Goal: Task Accomplishment & Management: Complete application form

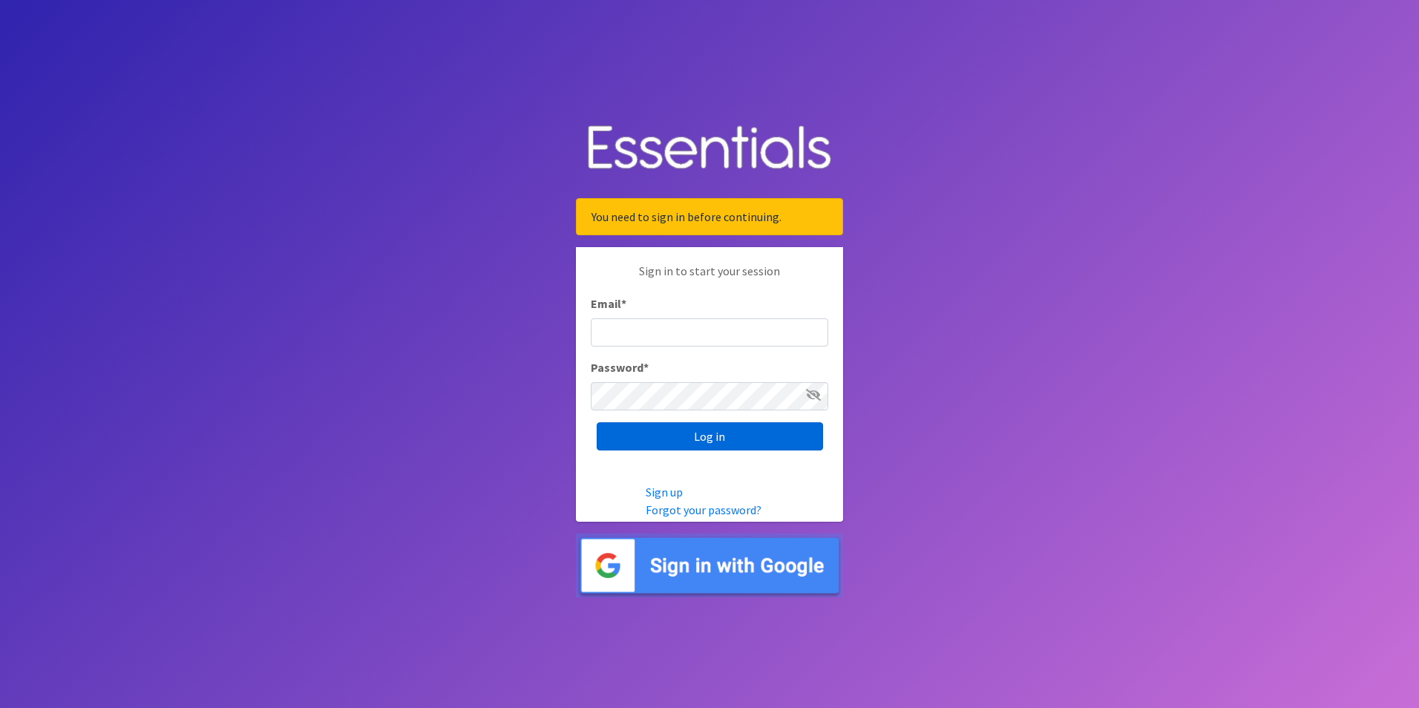
type input "[EMAIL_ADDRESS][DOMAIN_NAME]"
click at [753, 439] on input "Log in" at bounding box center [710, 436] width 226 height 28
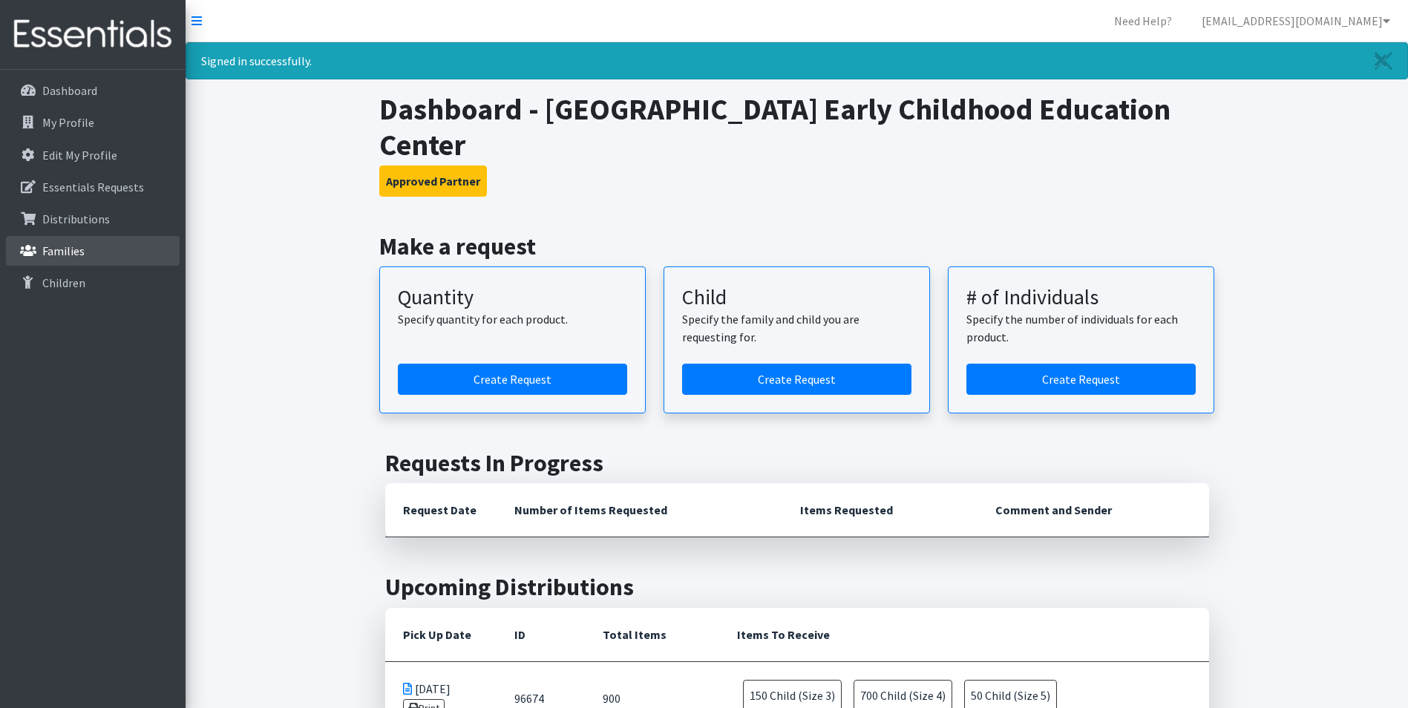
click at [69, 250] on p "Families" at bounding box center [63, 250] width 42 height 15
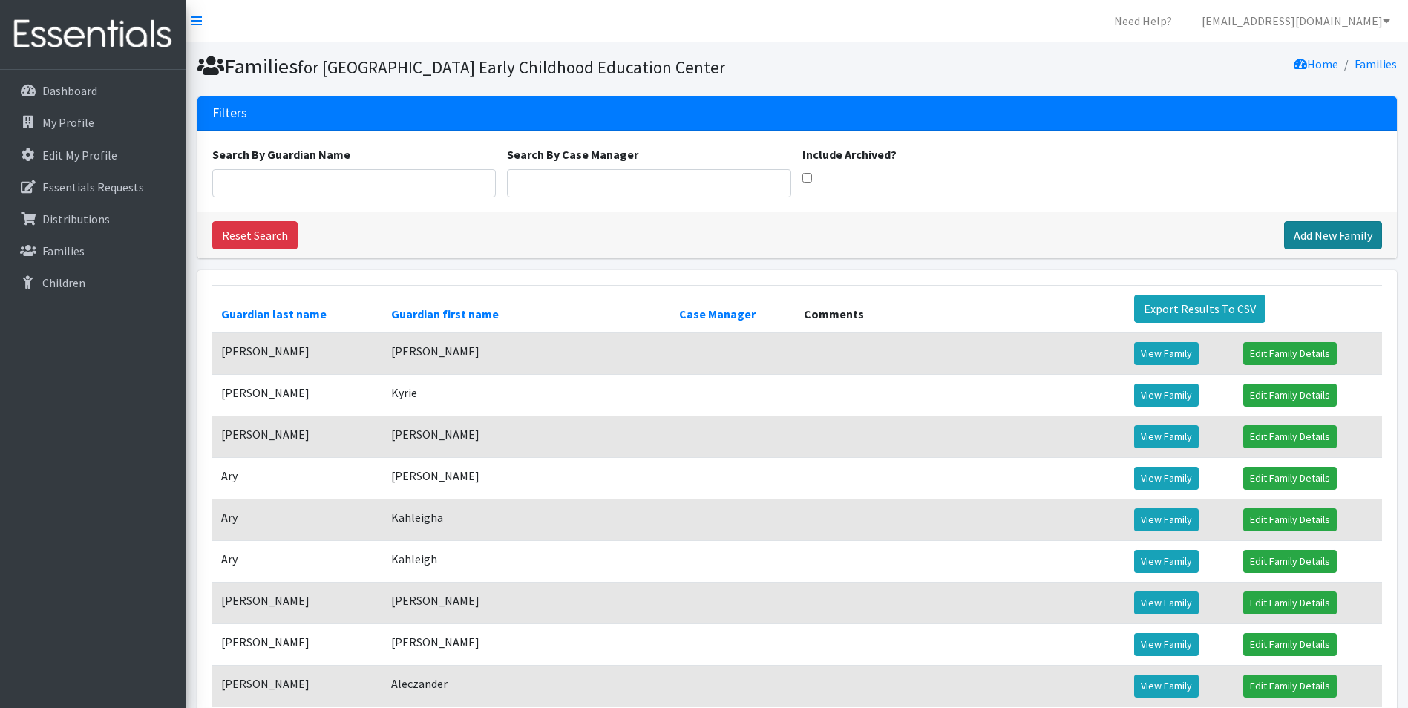
click at [1304, 249] on link "Add New Family" at bounding box center [1333, 235] width 98 height 28
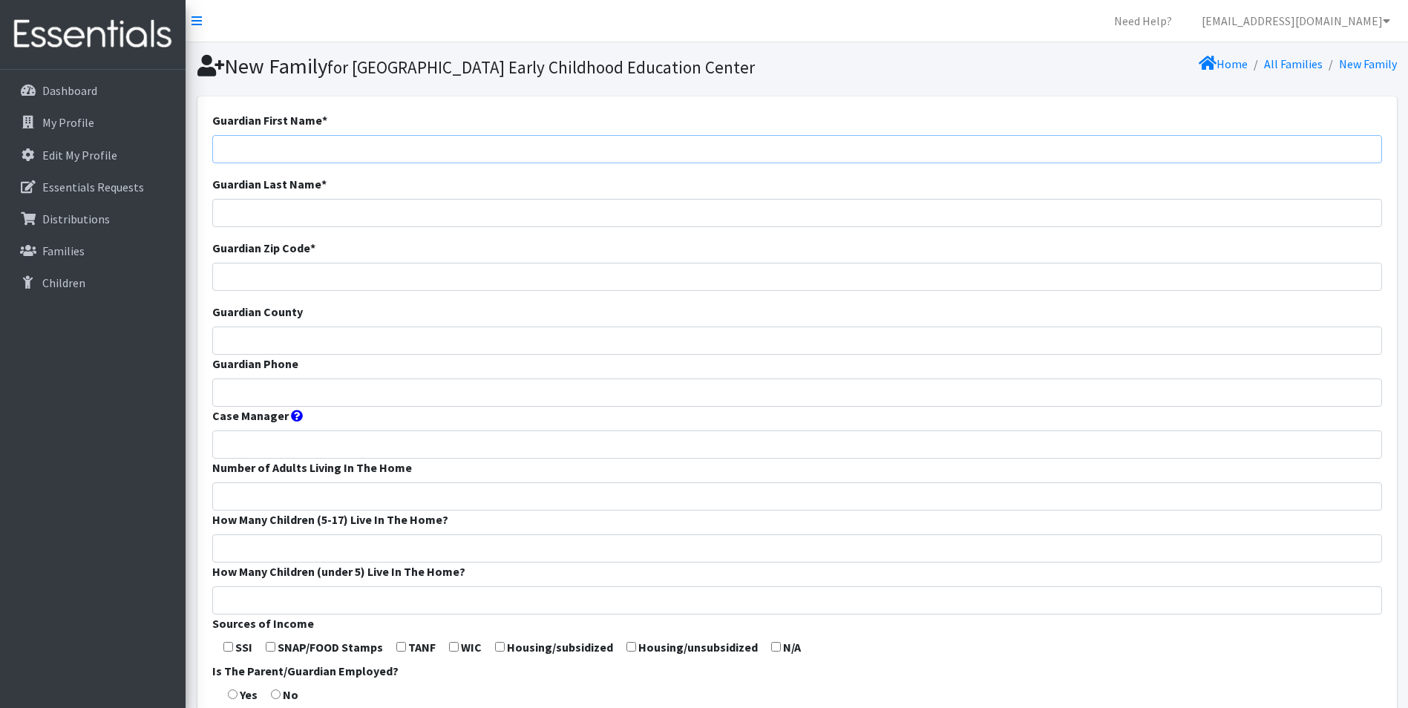
click at [459, 163] on input "Guardian First Name *" at bounding box center [797, 149] width 1170 height 28
type input "Colton"
type input "Neill"
type input "65781"
type input "[PERSON_NAME]"
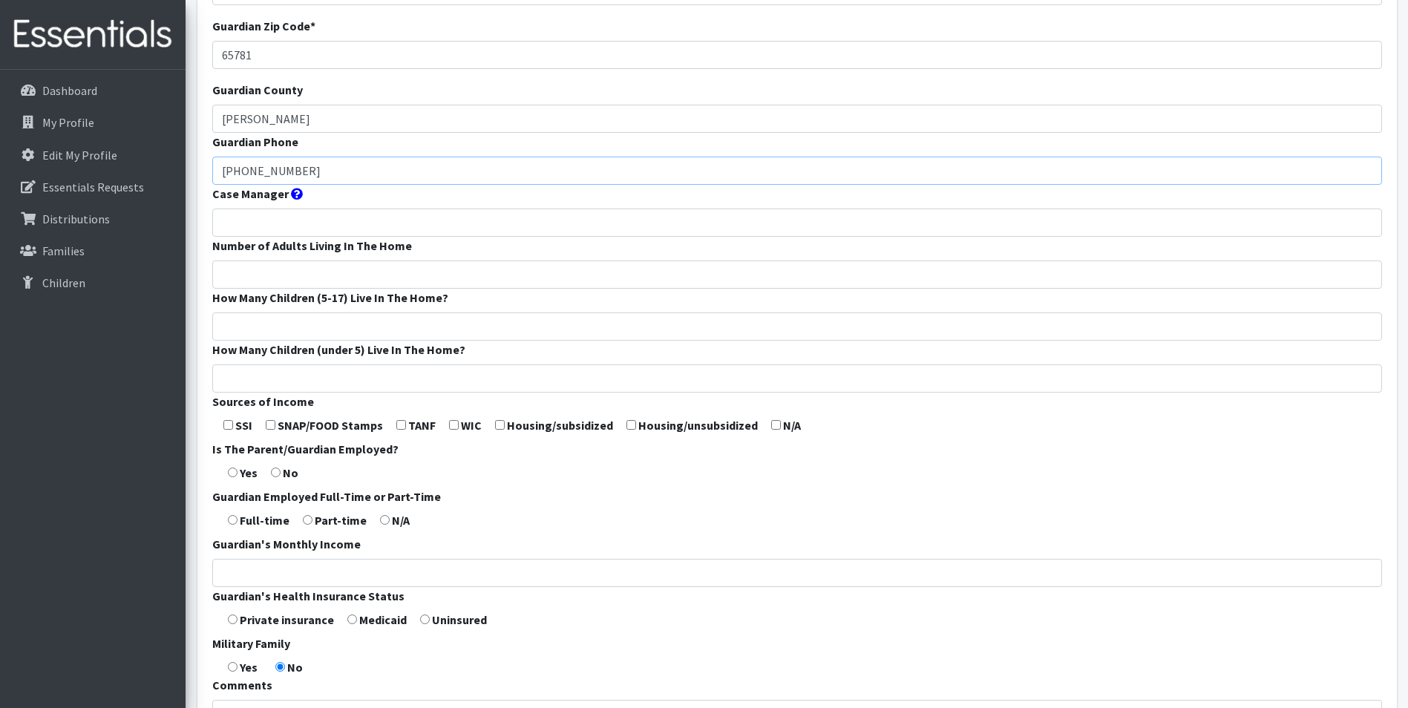
scroll to position [223, 0]
type input "816-645-8368"
click at [297, 281] on form "Guardian First Name * Colton Guardian Last Name * Neill Guardian Zip Code * 657…" at bounding box center [797, 329] width 1170 height 880
click at [291, 288] on input "Number of Adults Living In The Home" at bounding box center [797, 274] width 1170 height 28
type input "2"
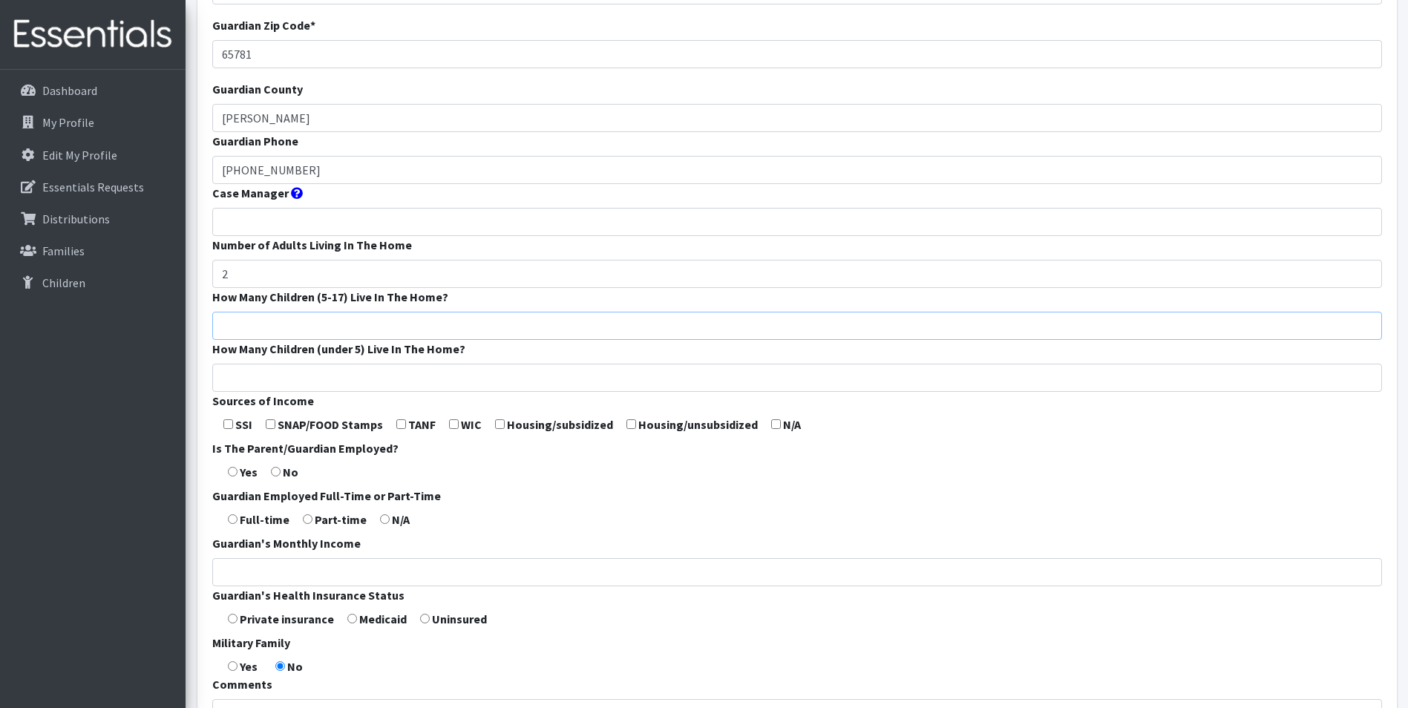
click at [315, 340] on input "How Many Children (5-17) Live In The Home?" at bounding box center [797, 326] width 1170 height 28
type input "0"
click at [298, 392] on input "How Many Children (under 5) Live In The Home?" at bounding box center [797, 378] width 1170 height 28
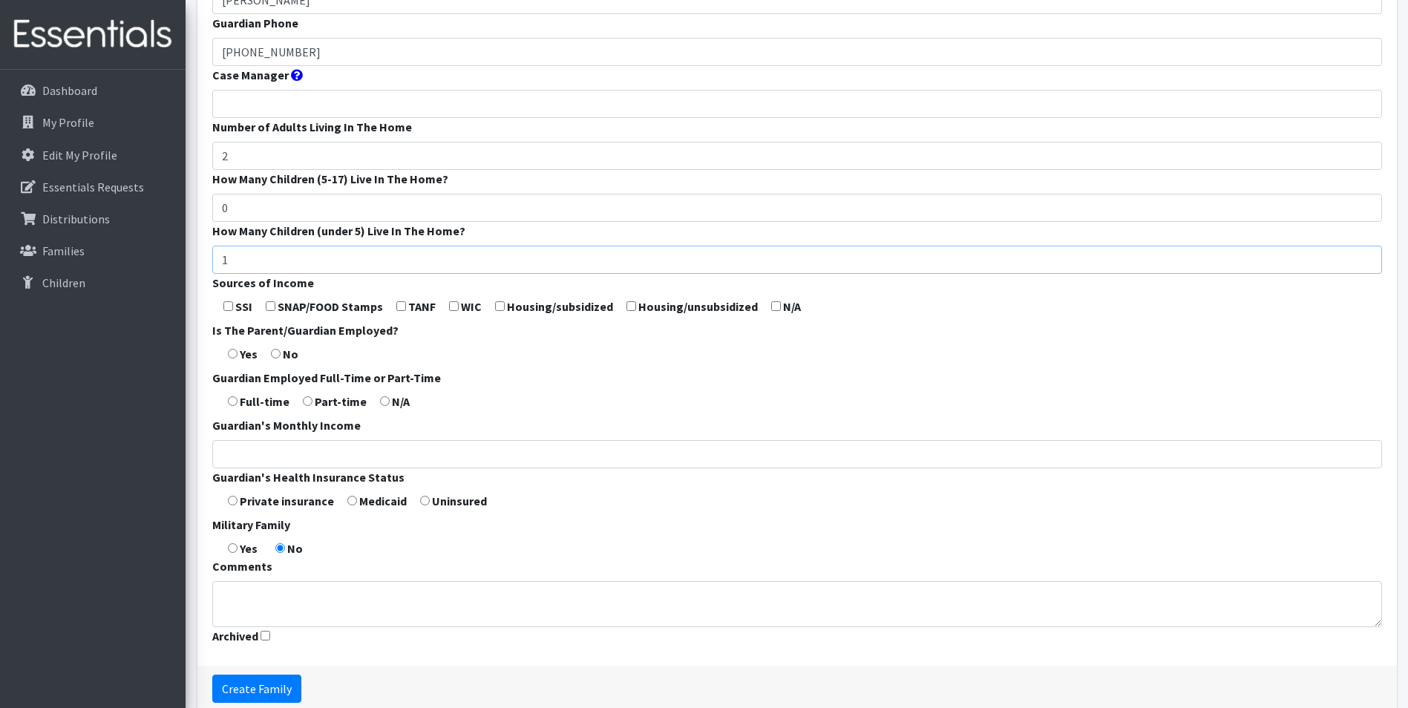
scroll to position [371, 0]
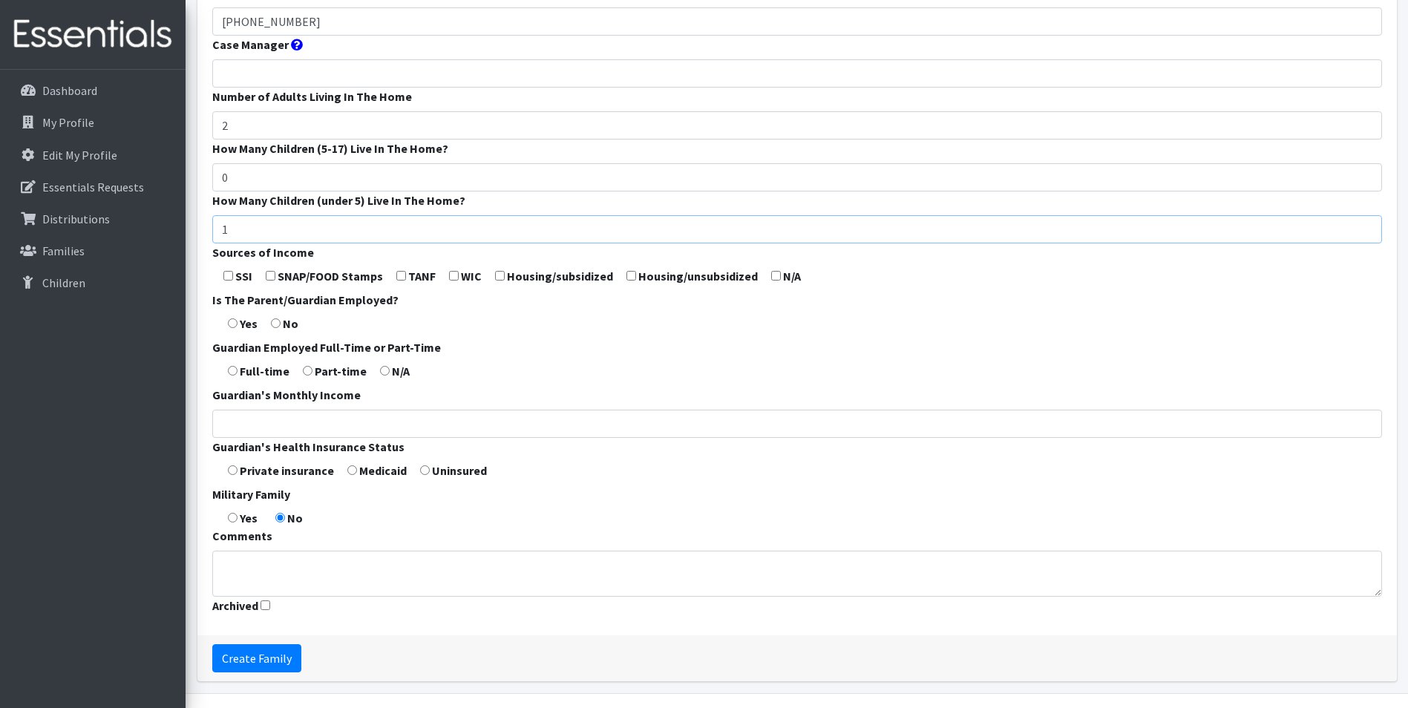
type input "1"
click at [776, 281] on input "checkbox" at bounding box center [776, 276] width 10 height 10
checkbox input "true"
click at [236, 328] on input "radio" at bounding box center [233, 323] width 10 height 10
radio input "true"
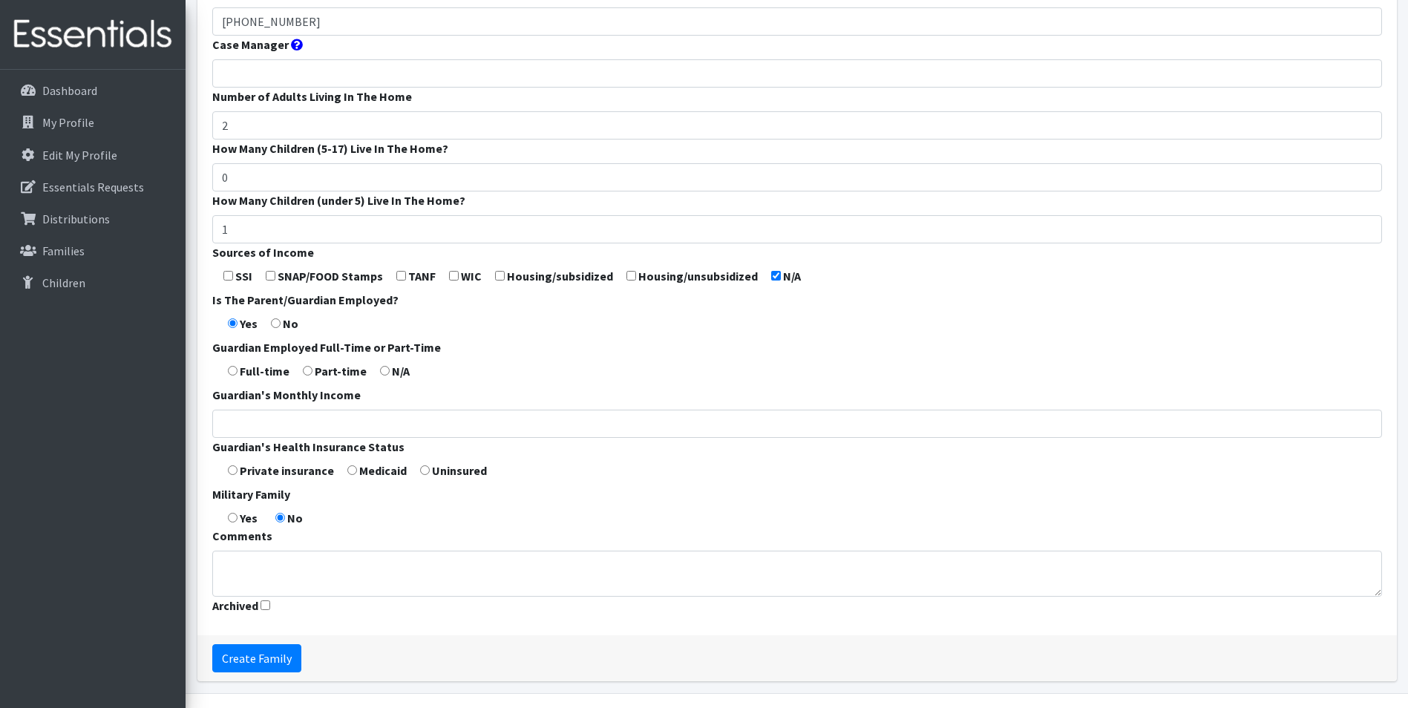
click at [229, 376] on input "radio" at bounding box center [233, 371] width 10 height 10
radio input "true"
click at [254, 438] on input "Guardian's Monthly Income" at bounding box center [797, 424] width 1170 height 28
type input "2,000"
click at [233, 475] on input "radio" at bounding box center [233, 470] width 10 height 10
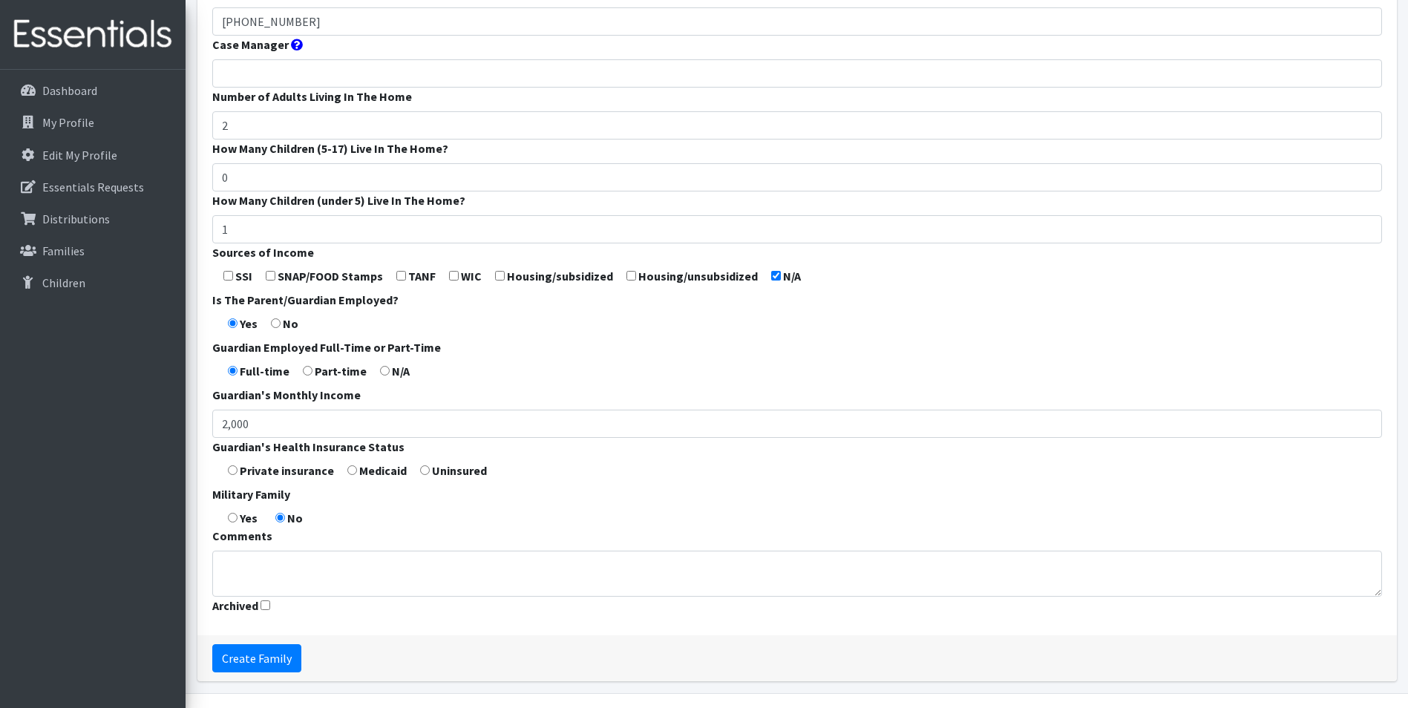
radio input "true"
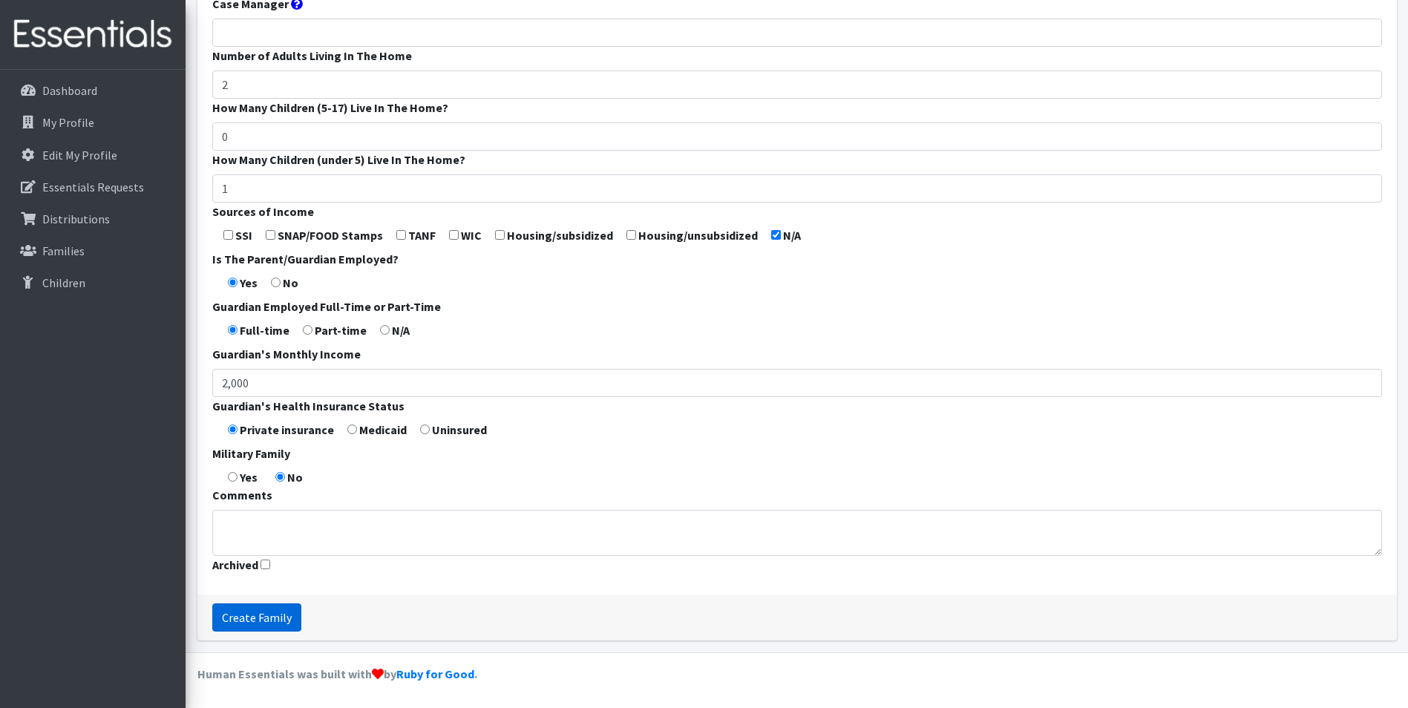
click at [292, 620] on input "Create Family" at bounding box center [256, 617] width 89 height 28
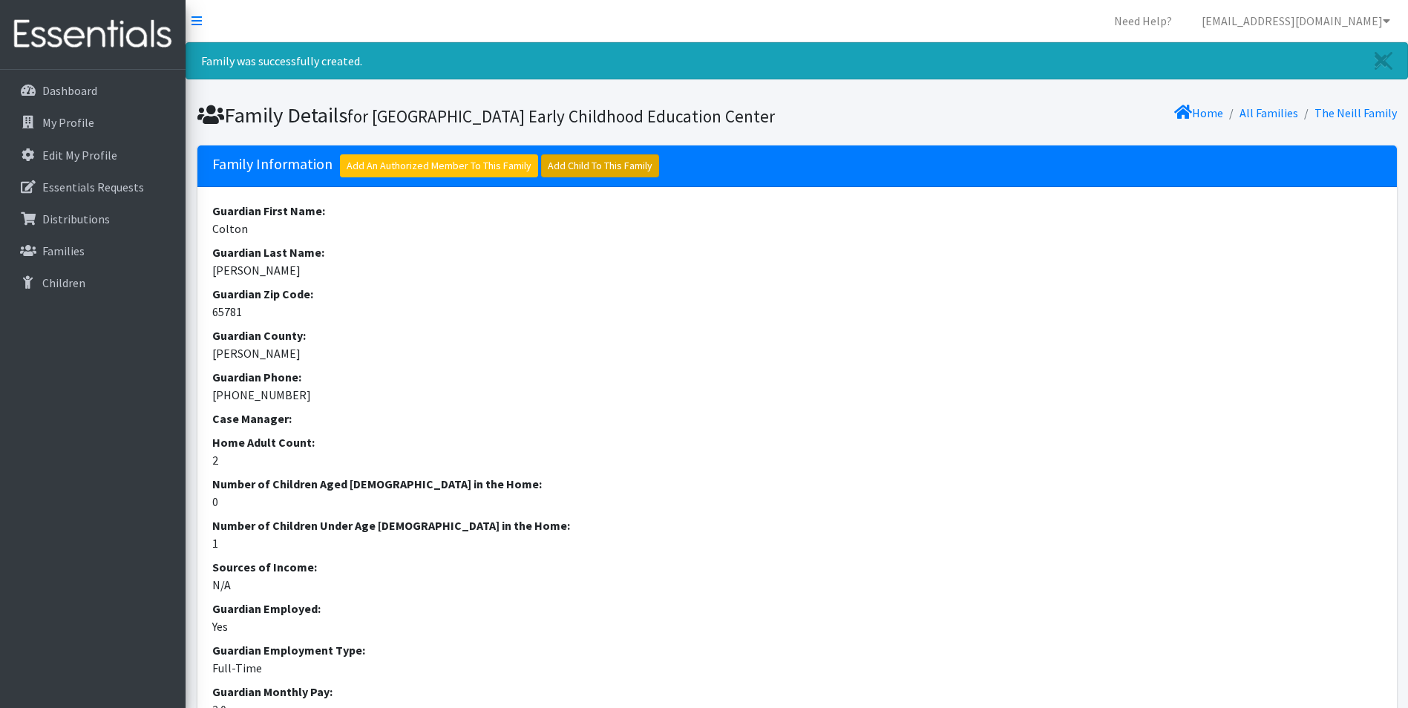
click at [584, 177] on link "Add Child To This Family" at bounding box center [600, 165] width 118 height 23
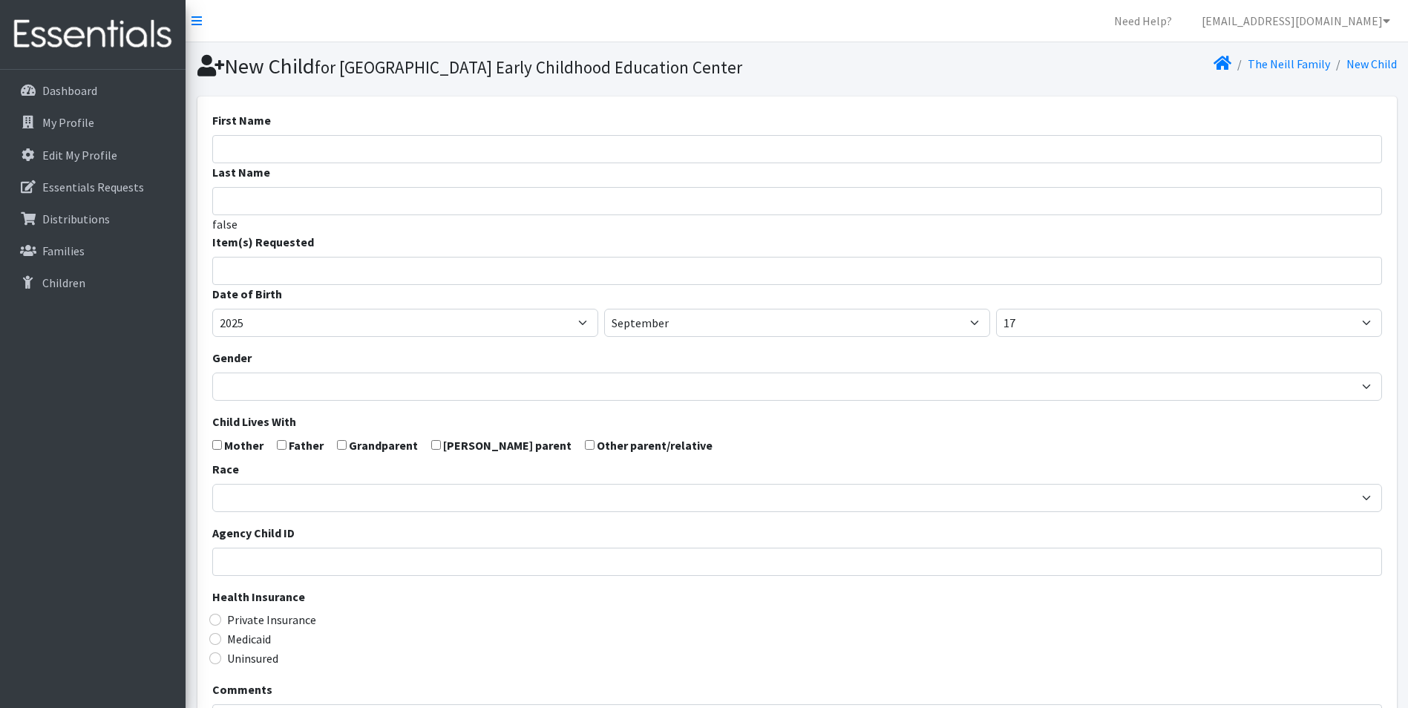
select select
click at [505, 163] on input "First Name" at bounding box center [797, 149] width 1170 height 28
type input "Everett"
type input "Neill"
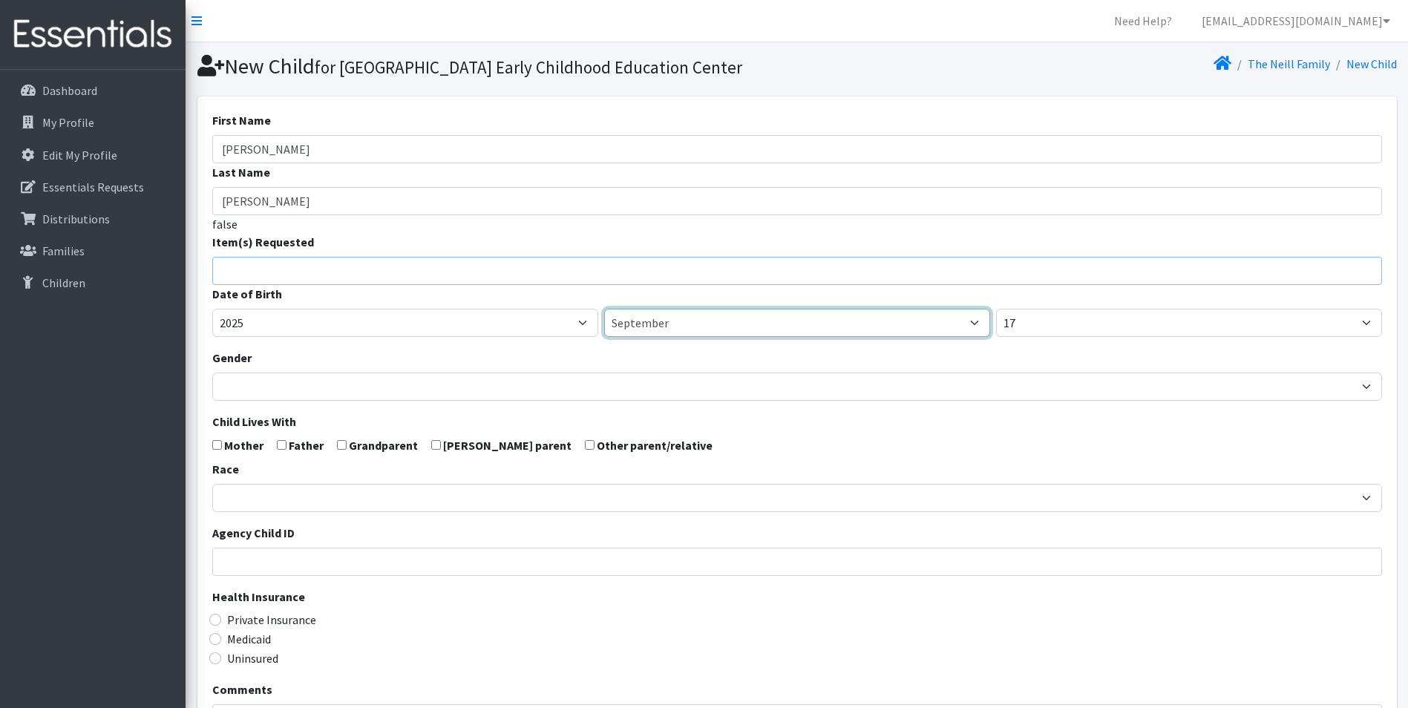
click at [666, 337] on select "January February March April May June July August September October November De…" at bounding box center [797, 323] width 386 height 28
select select "8"
click at [604, 334] on select "January February March April May June July August September October November De…" at bounding box center [797, 323] width 386 height 28
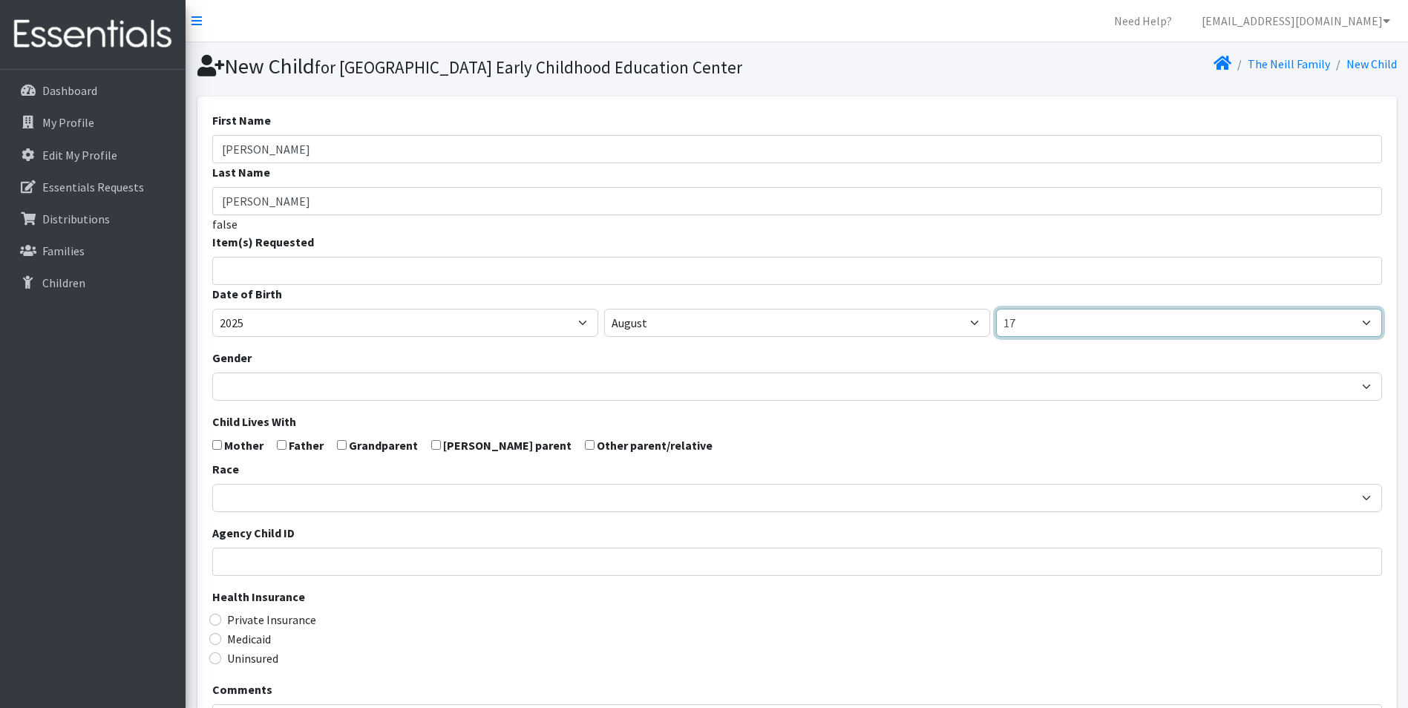
click at [1202, 337] on select "1 2 3 4 5 6 7 8 9 10 11 12 13 14 15 16 17 18 19 20 21 22 23 24 25 26 27 28 29 3…" at bounding box center [1189, 323] width 386 height 28
click at [1042, 337] on select "1 2 3 4 5 6 7 8 9 10 11 12 13 14 15 16 17 18 19 20 21 22 23 24 25 26 27 28 29 3…" at bounding box center [1189, 323] width 386 height 28
select select "31"
click at [996, 334] on select "1 2 3 4 5 6 7 8 9 10 11 12 13 14 15 16 17 18 19 20 21 22 23 24 25 26 27 28 29 3…" at bounding box center [1189, 323] width 386 height 28
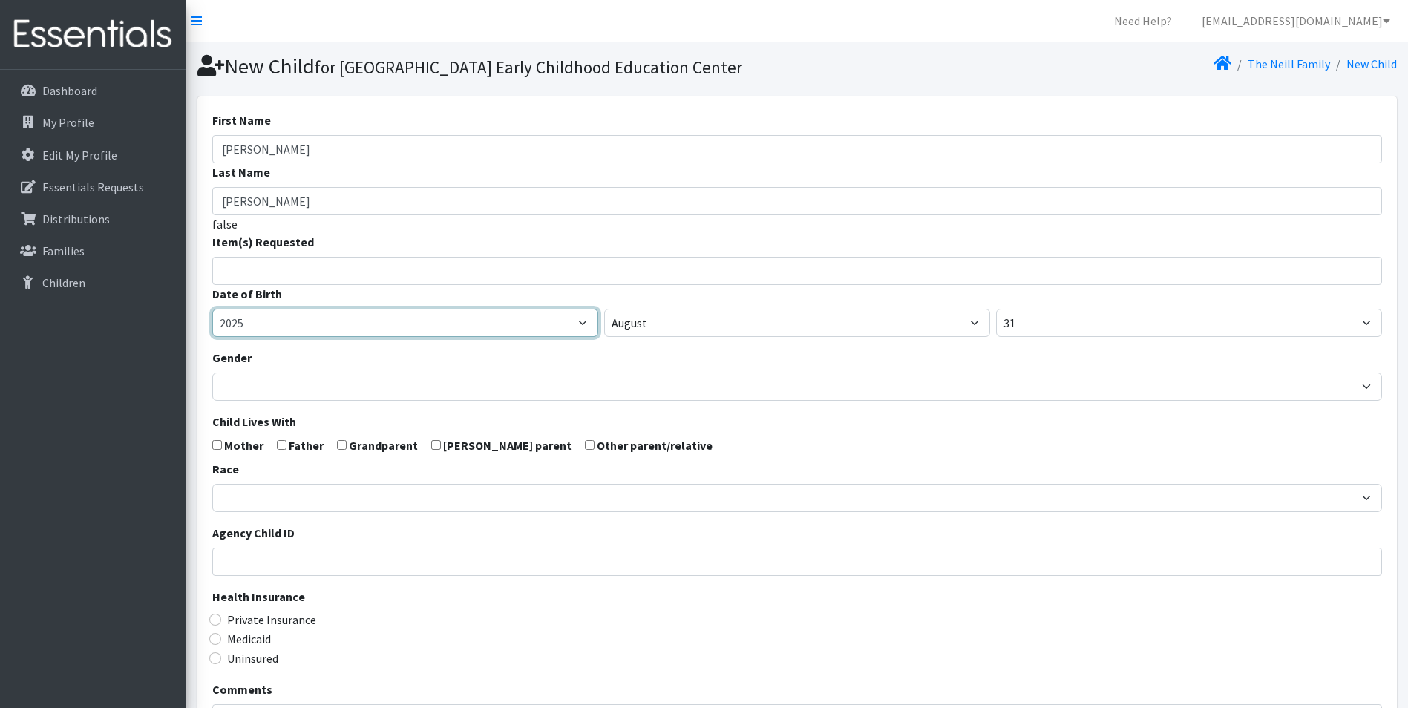
click at [499, 337] on select "2005 2006 2007 2008 2009 2010 2011 2012 2013 2014 2015 2016 2017 2018 2019 2020…" at bounding box center [405, 323] width 386 height 28
select select "2023"
click at [212, 334] on select "2005 2006 2007 2008 2009 2010 2011 2012 2013 2014 2015 2016 2017 2018 2019 2020…" at bounding box center [405, 323] width 386 height 28
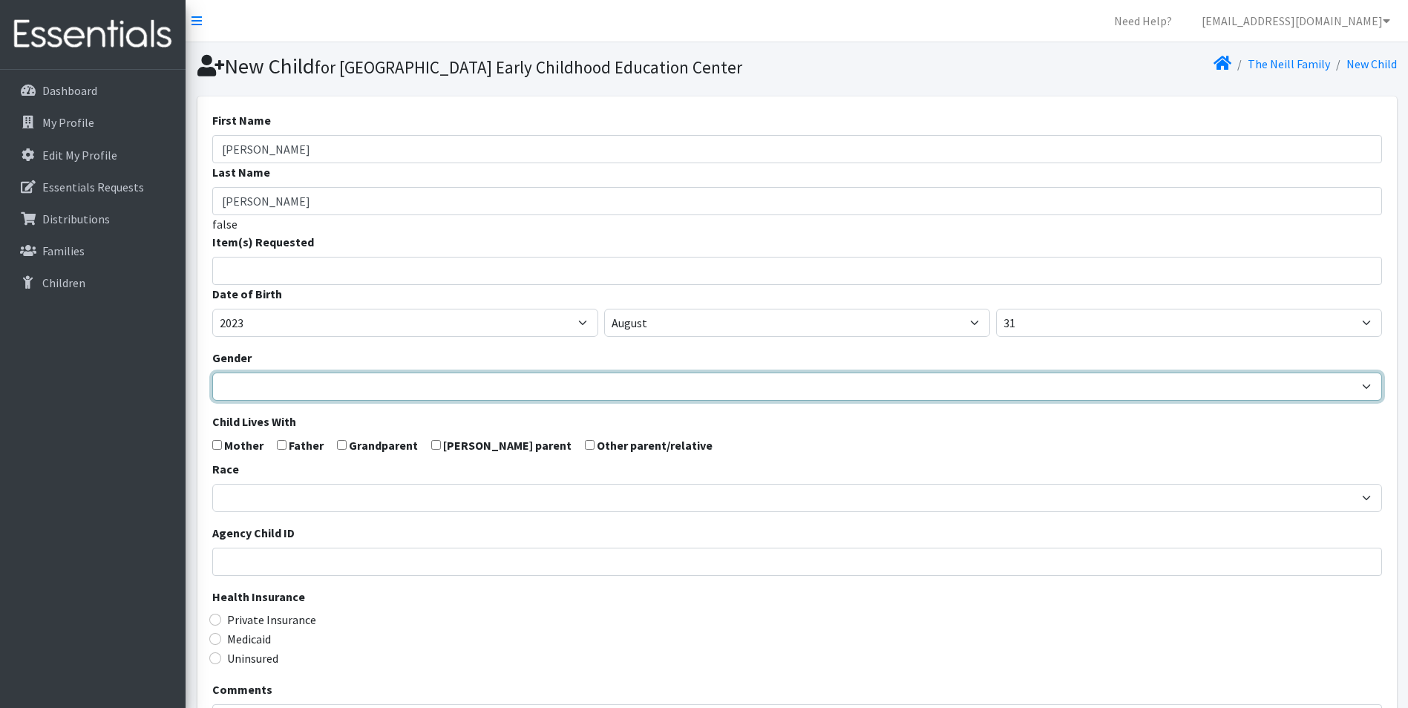
click at [332, 401] on select "Male Female" at bounding box center [797, 387] width 1170 height 28
select select "Male"
click at [212, 398] on select "Male Female" at bounding box center [797, 387] width 1170 height 28
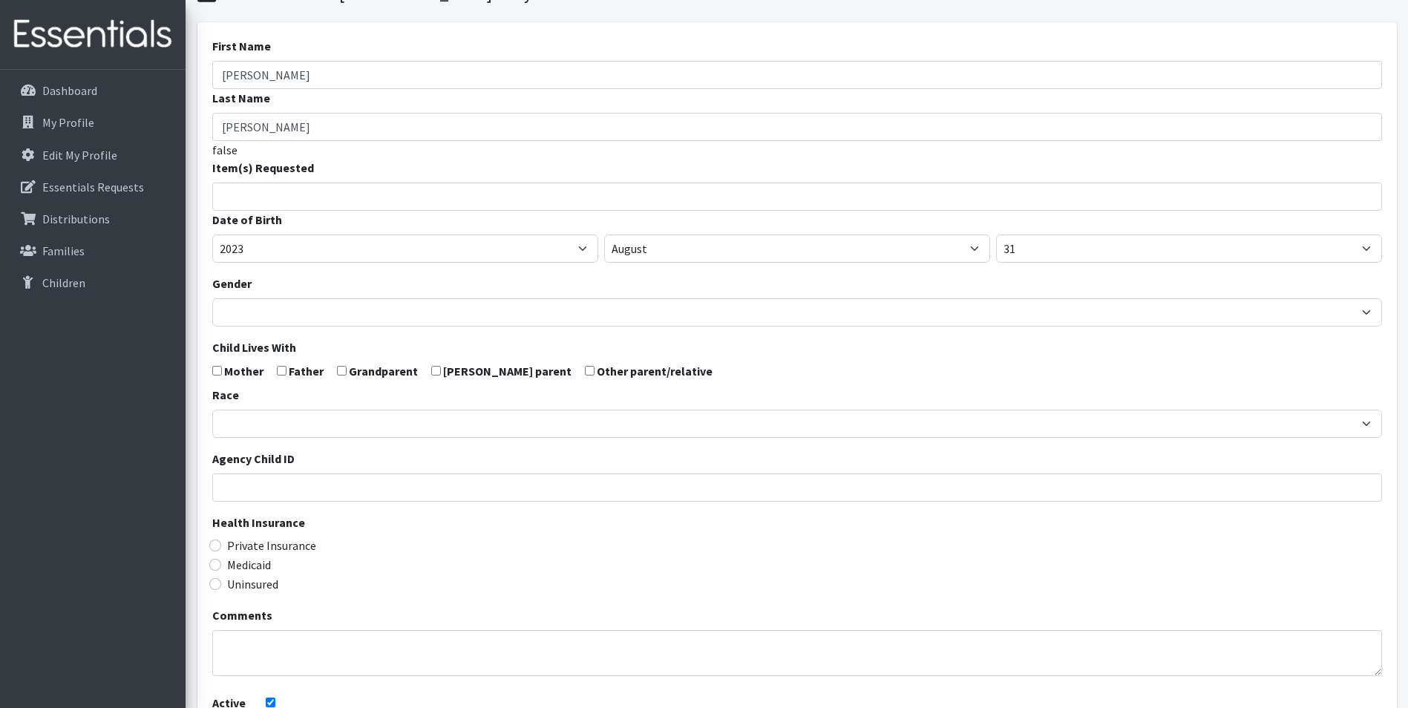
click at [226, 380] on label "Mother" at bounding box center [243, 371] width 39 height 18
click at [280, 376] on input "checkbox" at bounding box center [282, 371] width 10 height 10
checkbox input "true"
click at [217, 376] on input "checkbox" at bounding box center [217, 371] width 10 height 10
checkbox input "true"
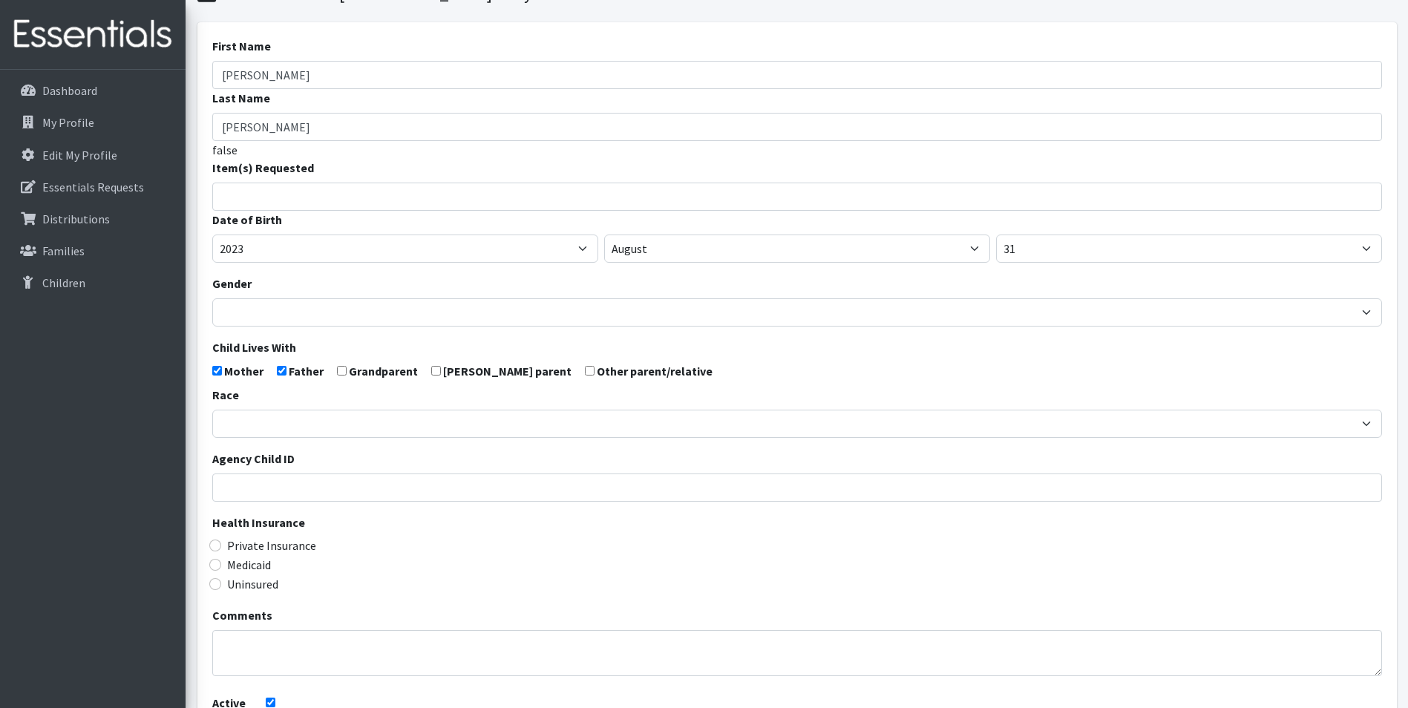
scroll to position [261, 0]
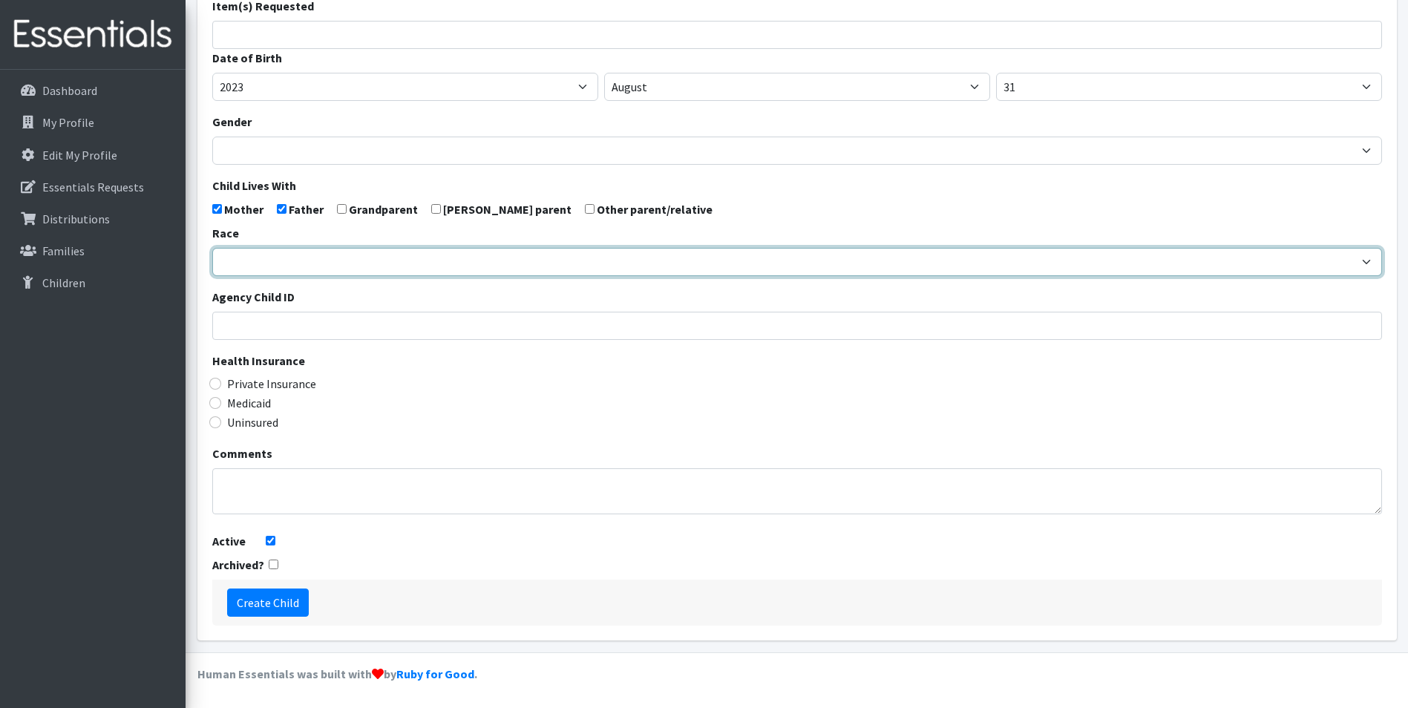
click at [269, 263] on select "African American Caucasian Hispanic Asian American Indian Pacific Islander Mult…" at bounding box center [797, 262] width 1170 height 28
select select "Caucasian"
click at [212, 248] on select "African American Caucasian Hispanic Asian American Indian Pacific Islander Mult…" at bounding box center [797, 262] width 1170 height 28
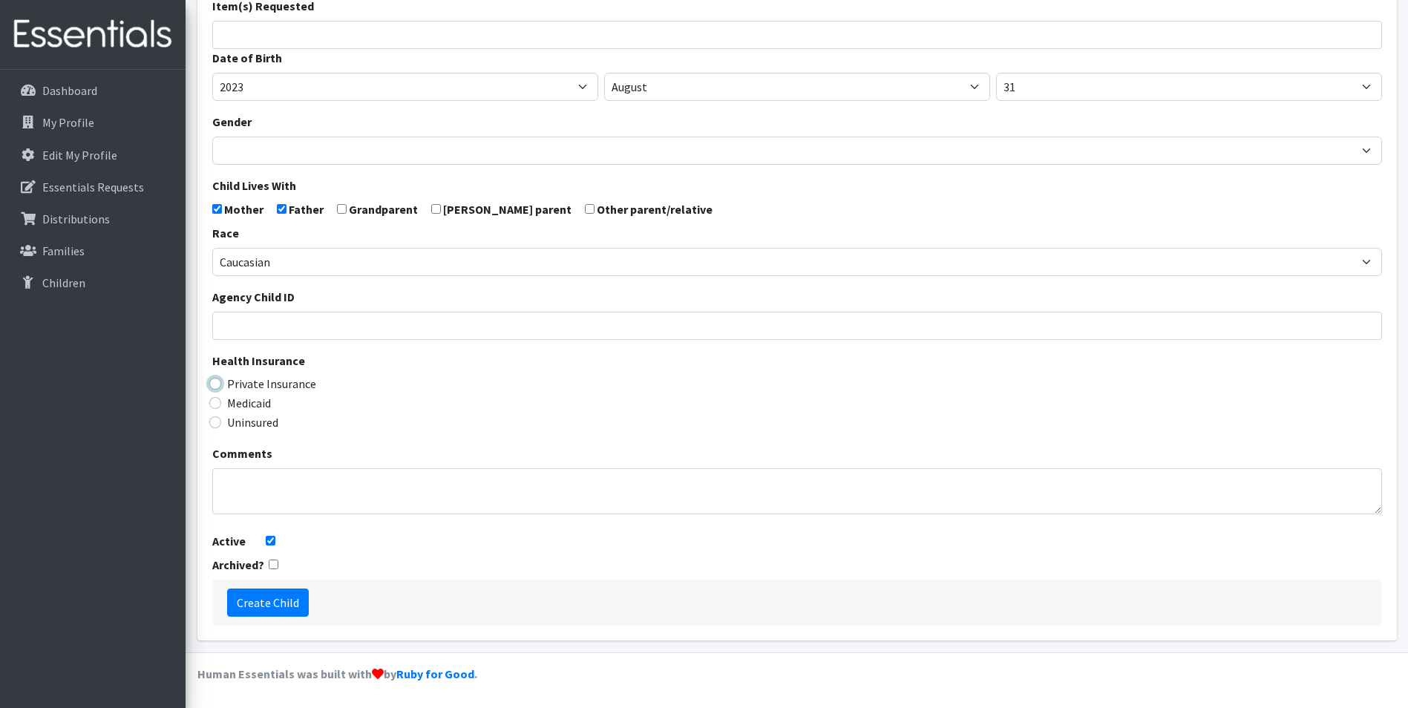
click at [212, 387] on input "Private Insurance" at bounding box center [215, 384] width 12 height 12
radio input "true"
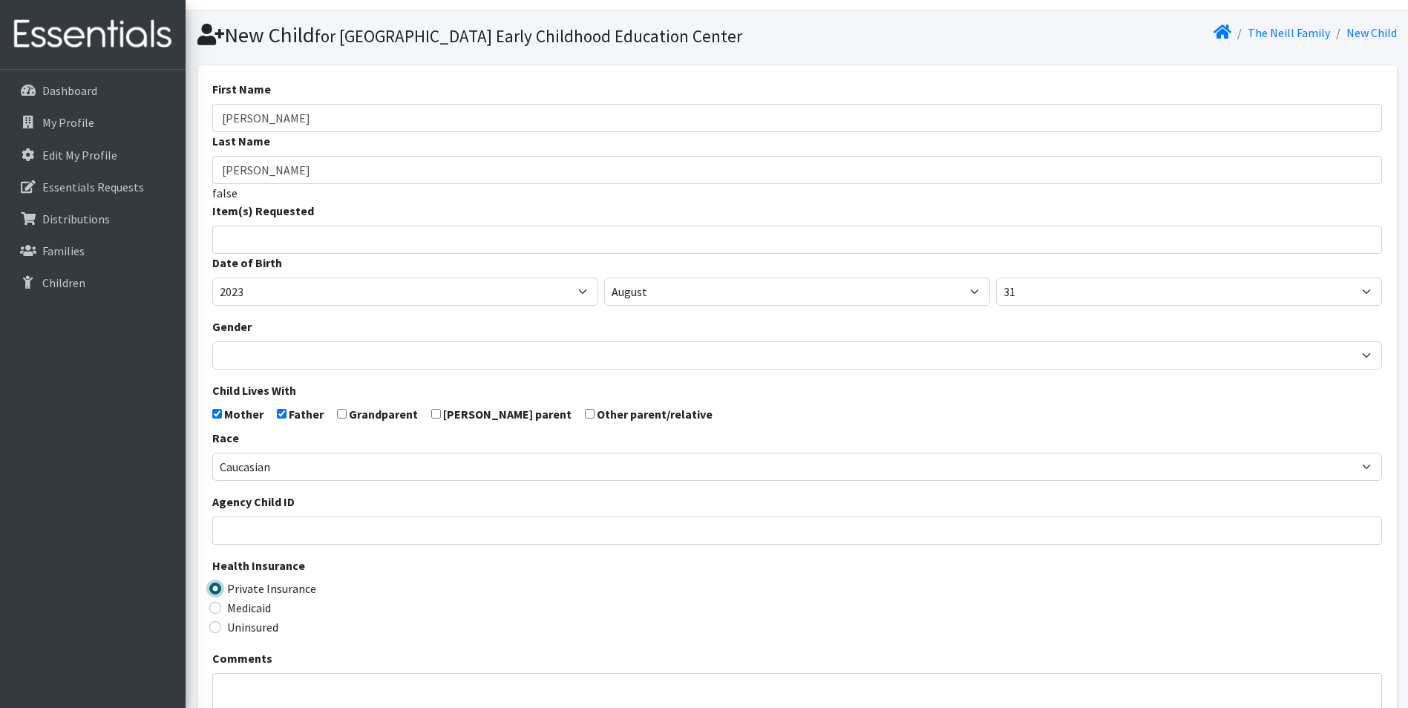
scroll to position [0, 0]
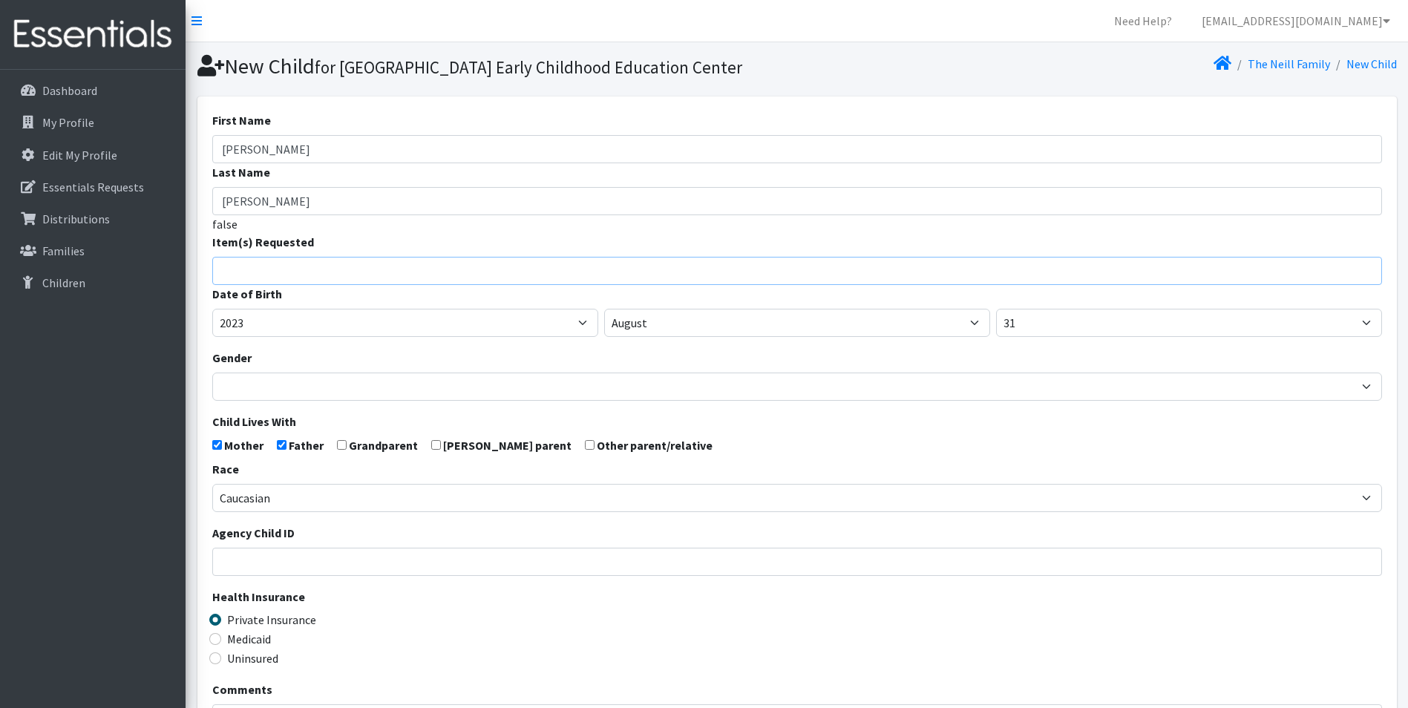
click at [285, 275] on input "search" at bounding box center [808, 268] width 1165 height 13
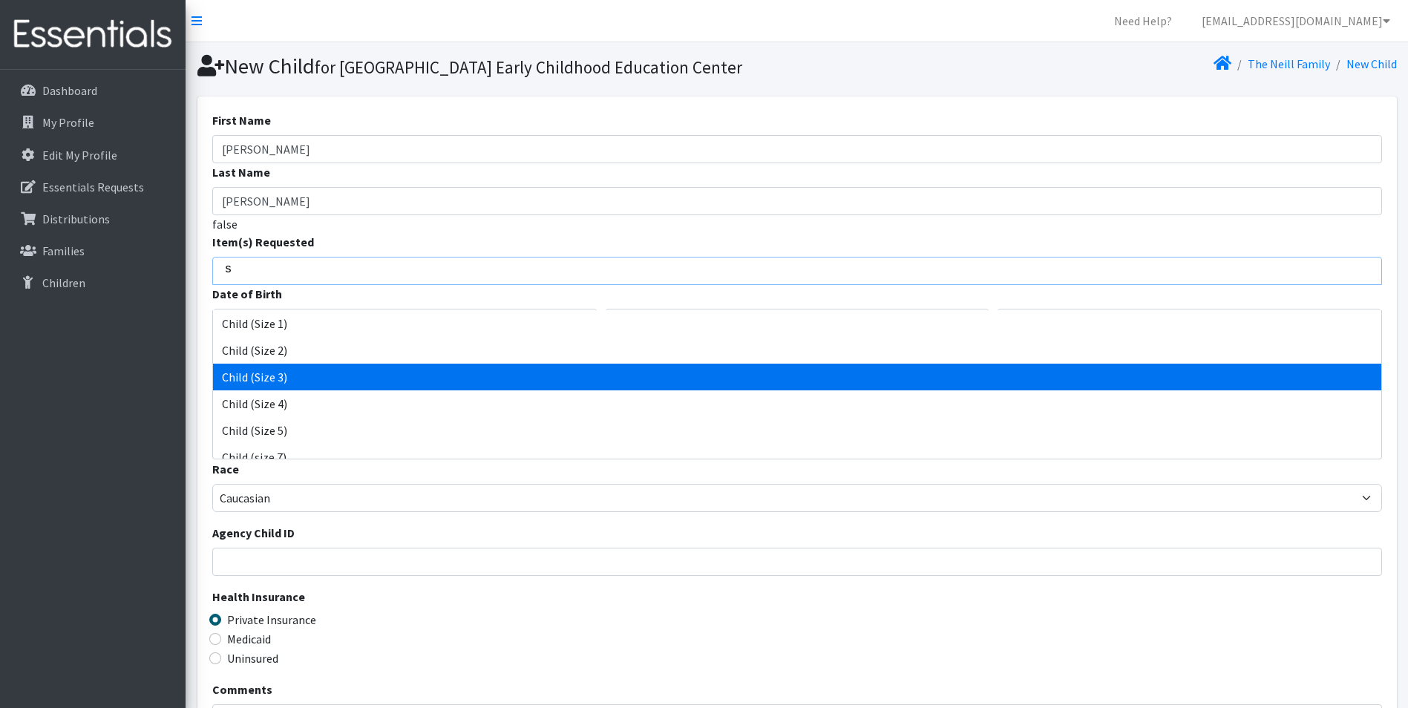
scroll to position [12, 0]
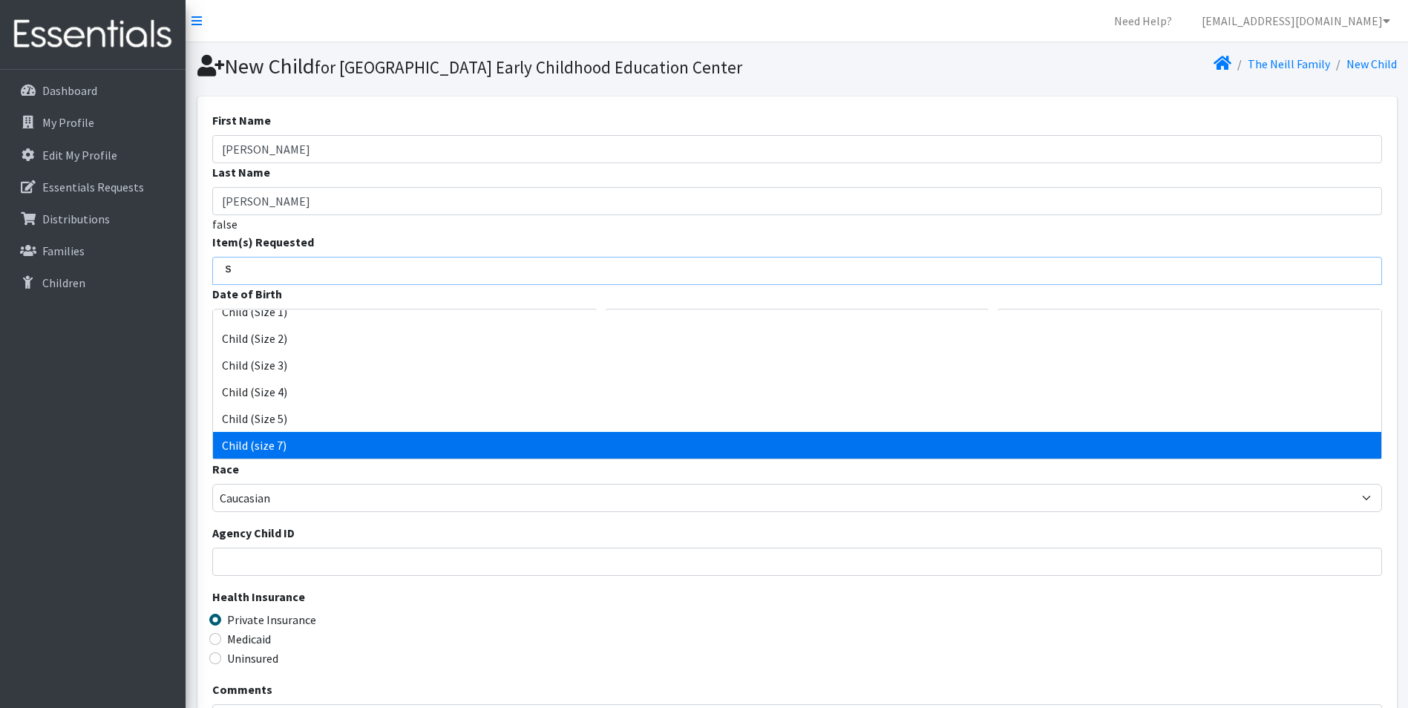
type input "s"
select select "14435"
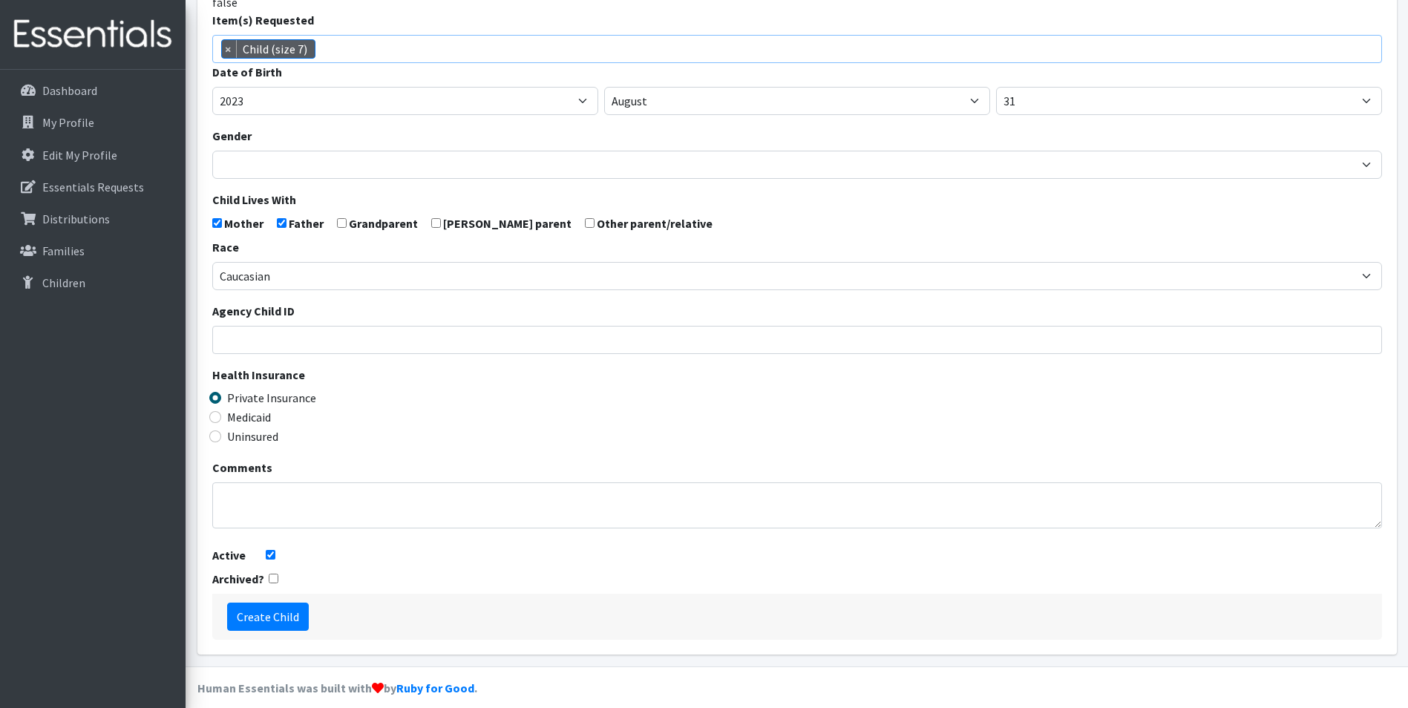
scroll to position [261, 0]
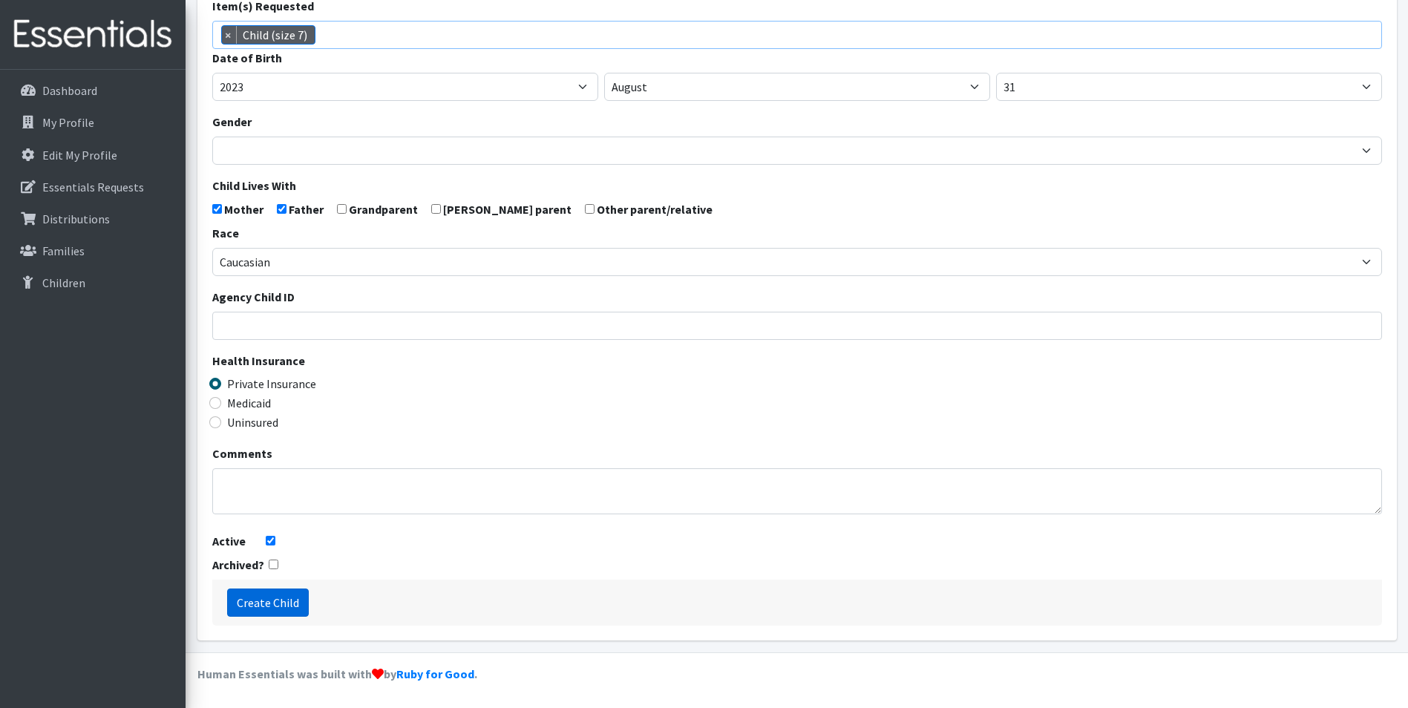
click at [281, 609] on input "Create Child" at bounding box center [268, 603] width 82 height 28
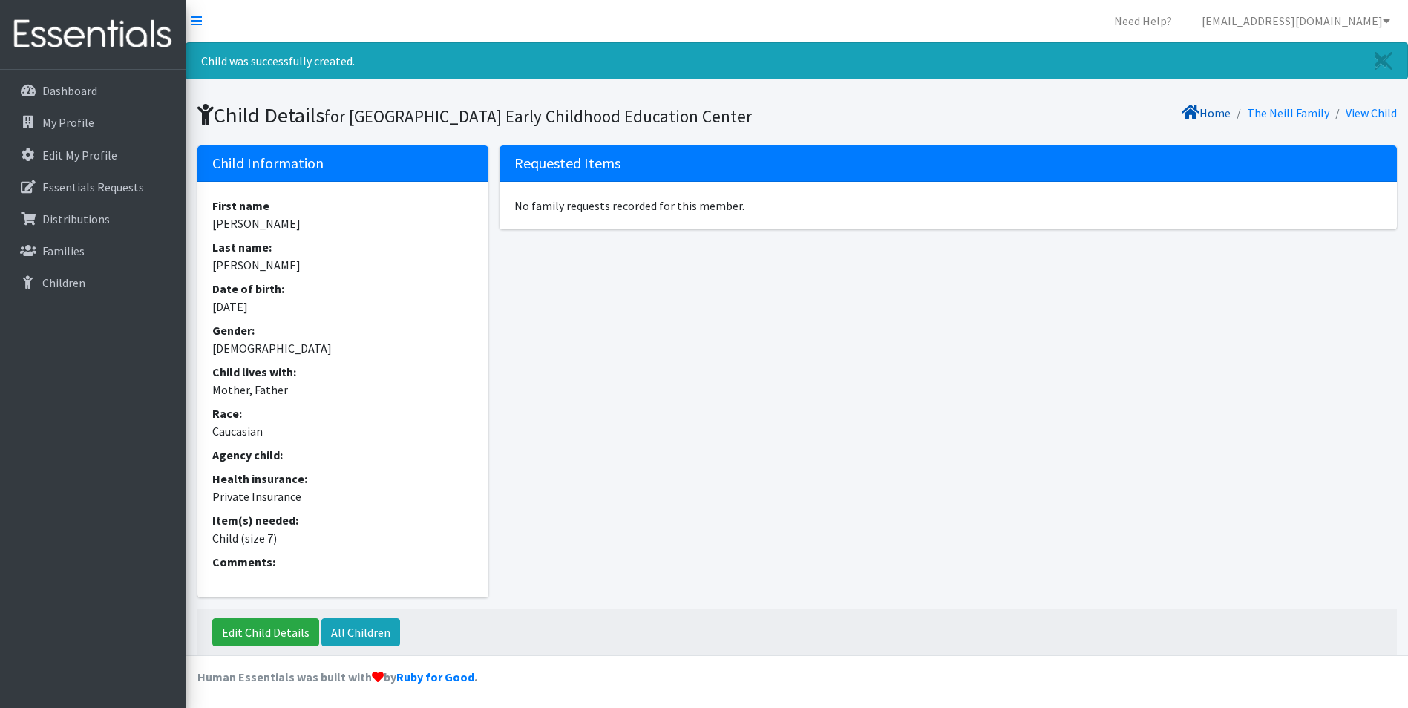
click at [1231, 111] on link "Home" at bounding box center [1206, 112] width 49 height 15
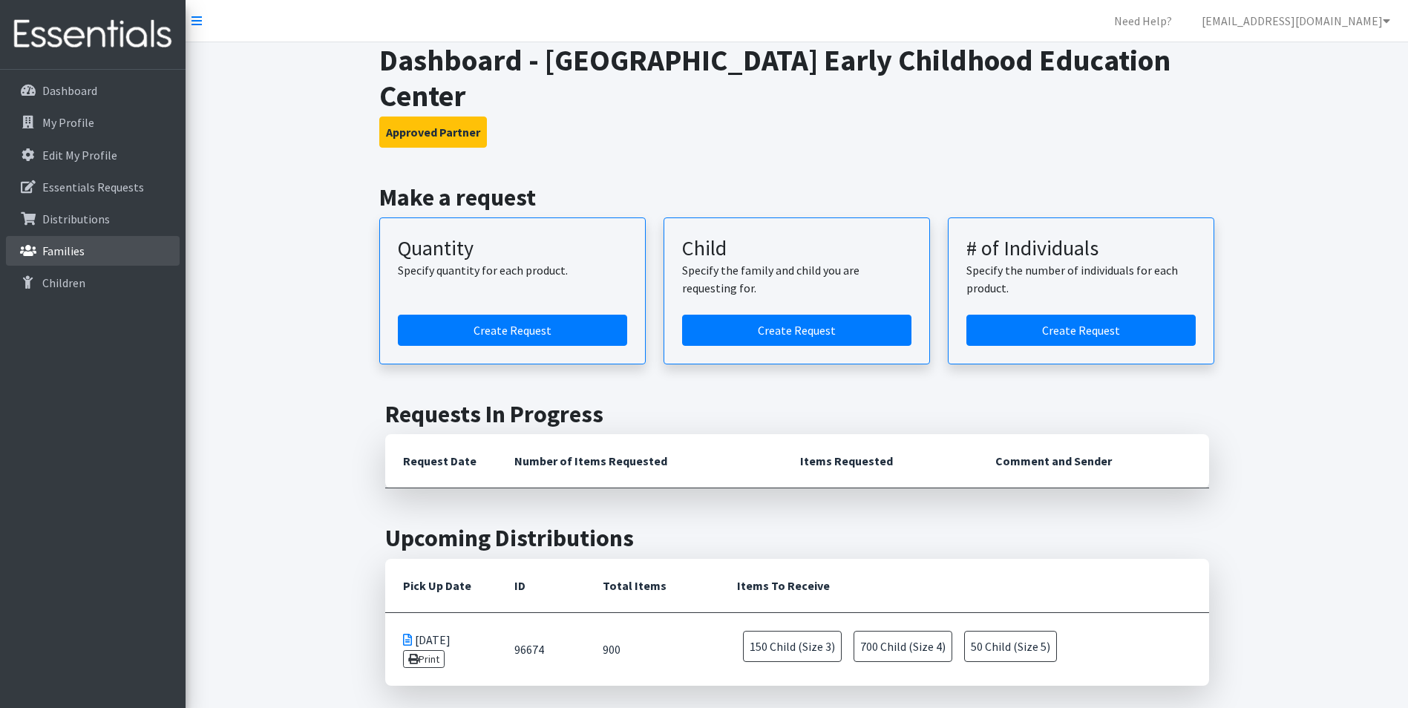
click at [137, 249] on link "Families" at bounding box center [93, 251] width 174 height 30
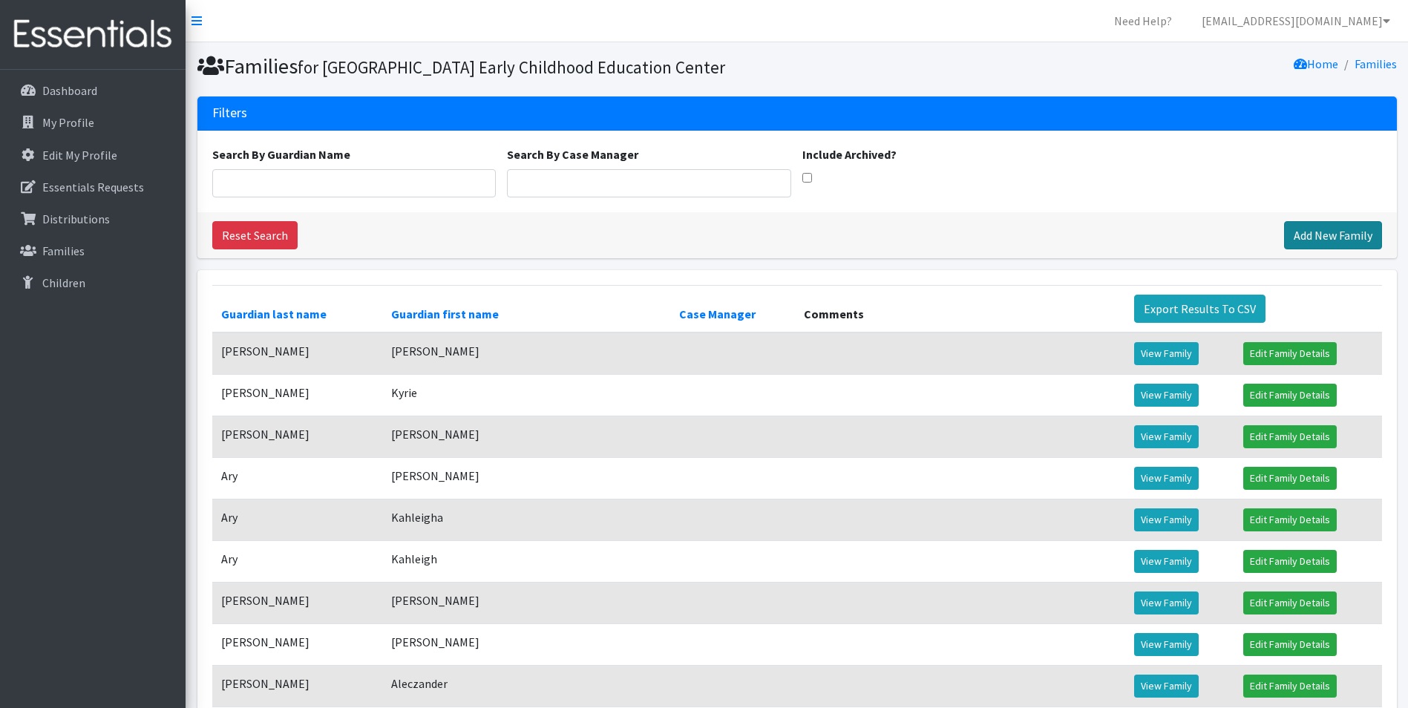
click at [1306, 249] on link "Add New Family" at bounding box center [1333, 235] width 98 height 28
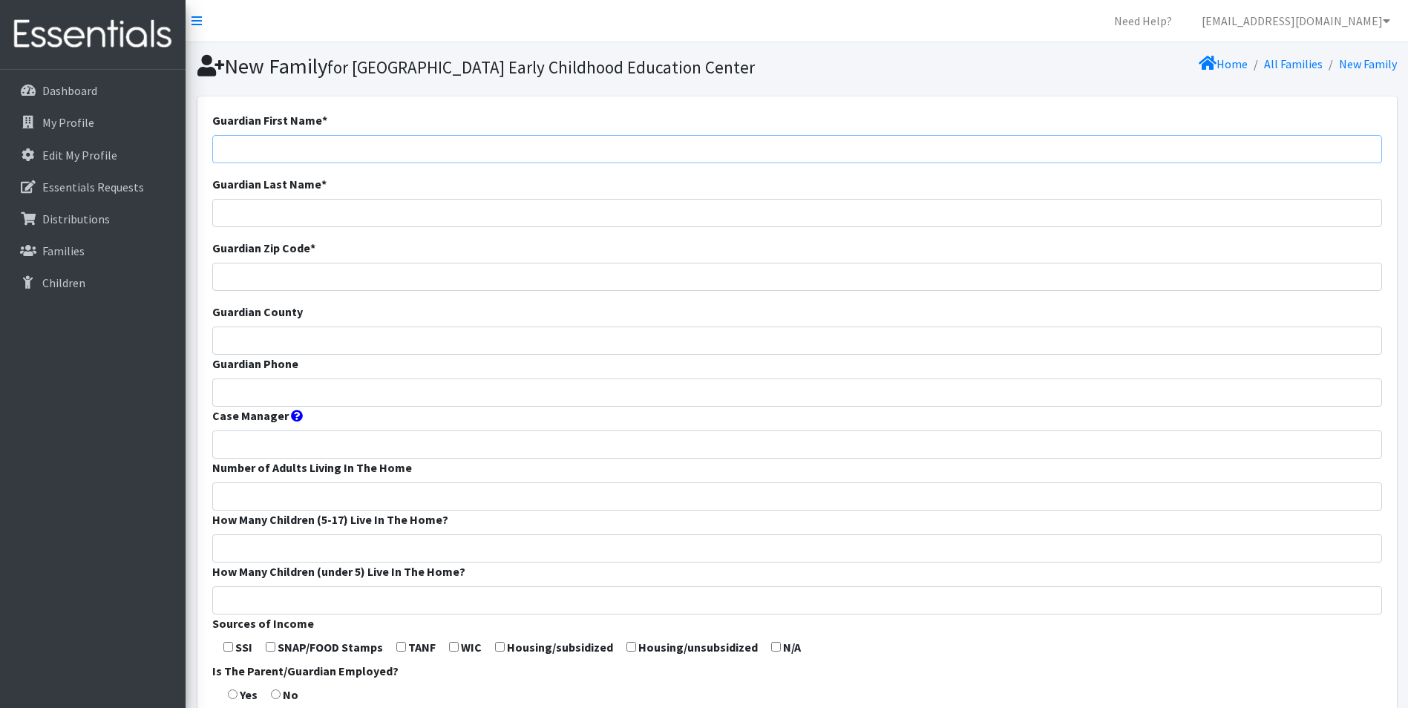
click at [253, 163] on input "Guardian First Name *" at bounding box center [797, 149] width 1170 height 28
click at [253, 163] on input "[PERSON_NAME]" at bounding box center [797, 149] width 1170 height 28
type input "Lacey"
type input "[PERSON_NAME]"
type input "65803"
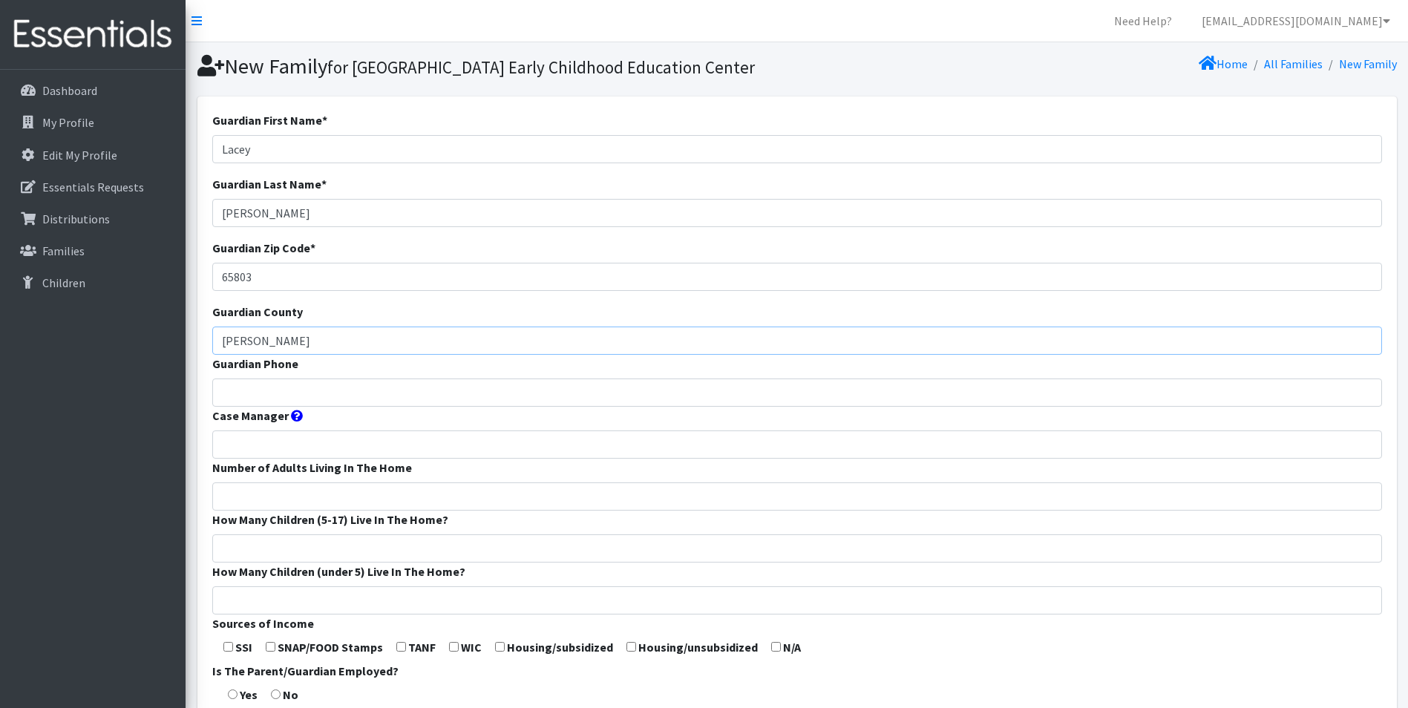
type input "[PERSON_NAME]"
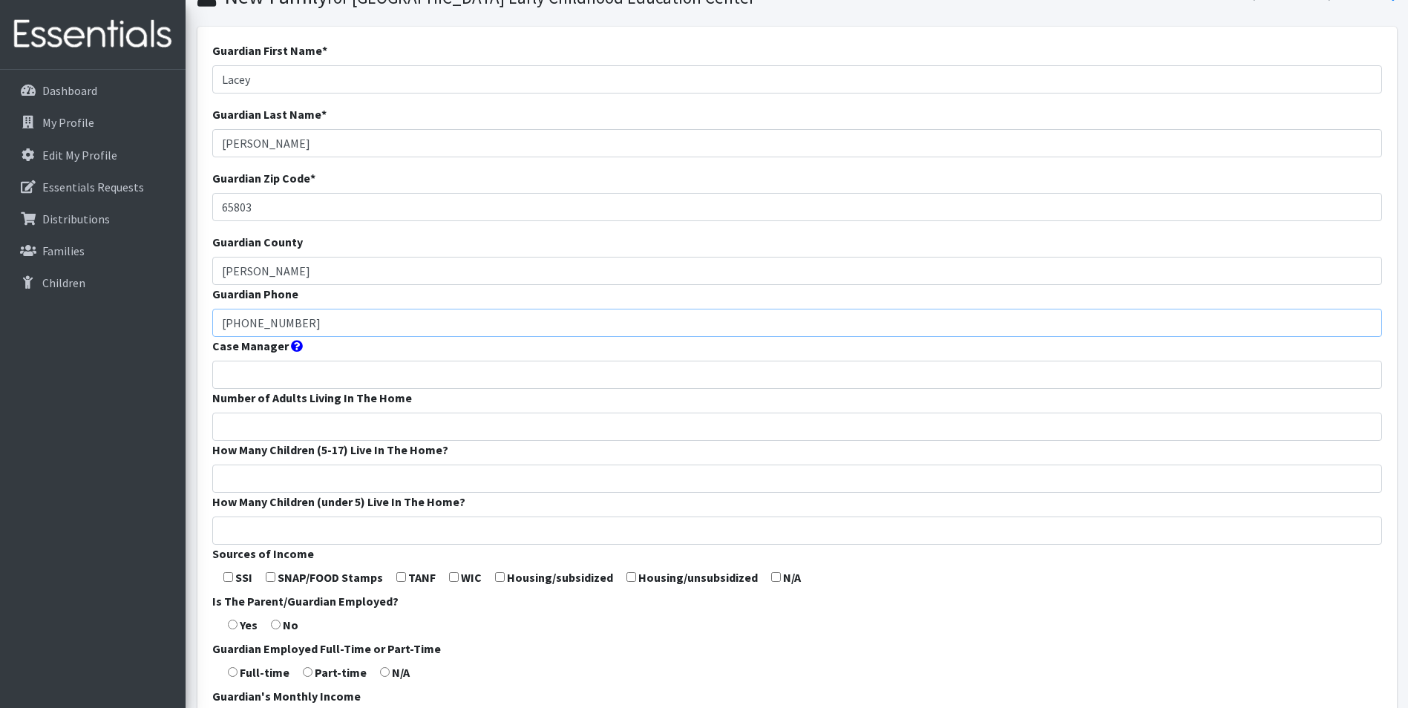
scroll to position [223, 0]
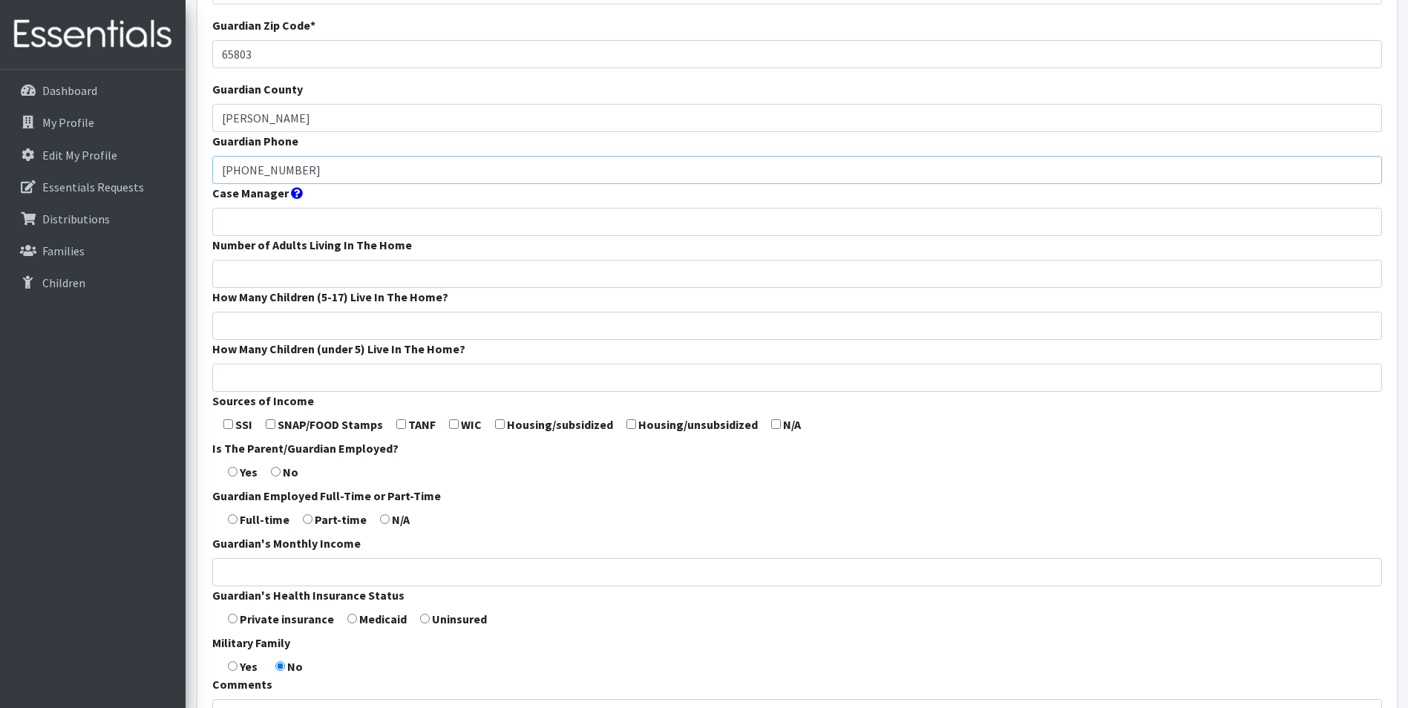
type input "[PHONE_NUMBER]"
click at [264, 288] on input "Number of Adults Living In The Home" at bounding box center [797, 274] width 1170 height 28
type input "2"
click at [243, 340] on input "How Many Children (5-17) Live In The Home?" at bounding box center [797, 326] width 1170 height 28
type input "0"
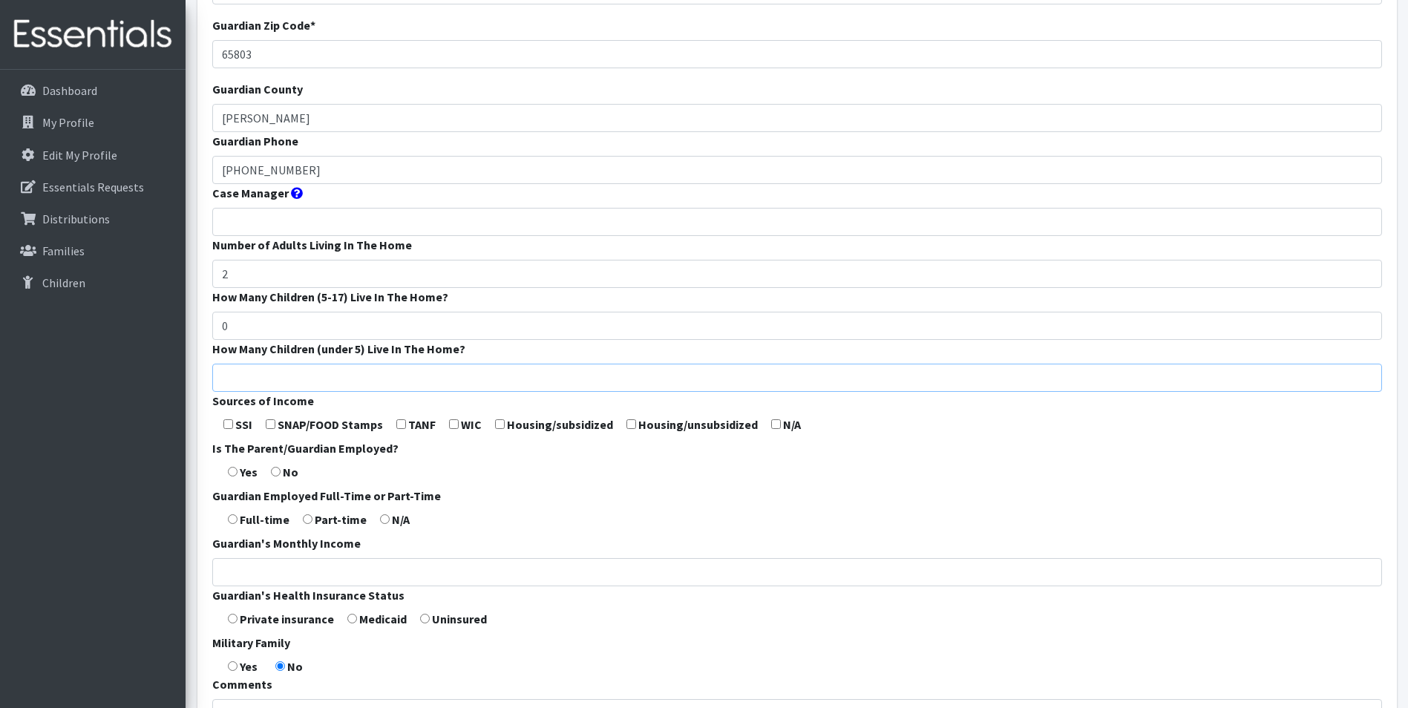
click at [238, 392] on input "How Many Children (under 5) Live In The Home?" at bounding box center [797, 378] width 1170 height 28
type input "1"
click at [770, 462] on form "Guardian First Name * Lacey Guardian Last Name * Withers Guardian Zip Code * 65…" at bounding box center [797, 329] width 1170 height 880
click at [773, 444] on form "Guardian First Name * Lacey Guardian Last Name * Withers Guardian Zip Code * 65…" at bounding box center [797, 329] width 1170 height 880
click at [784, 433] on label "N/A" at bounding box center [792, 425] width 18 height 18
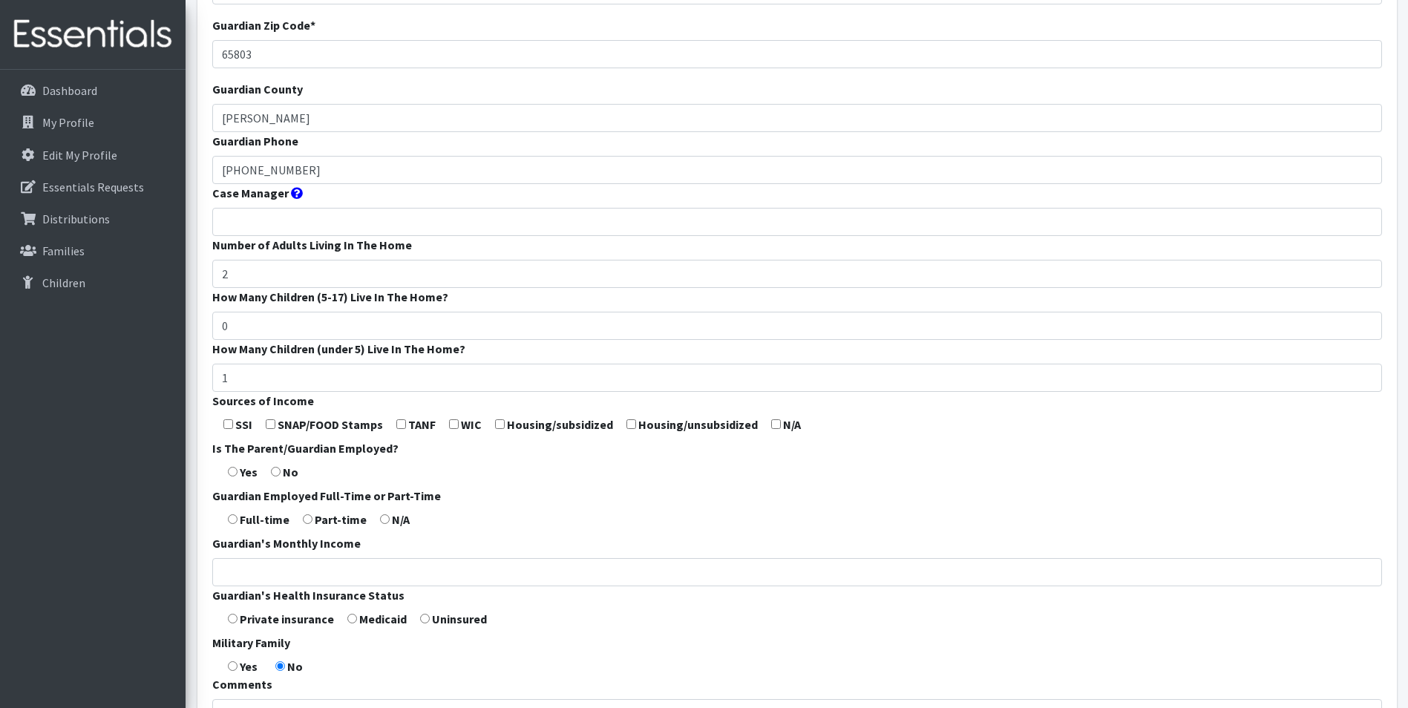
drag, startPoint x: 773, startPoint y: 451, endPoint x: 746, endPoint y: 467, distance: 30.9
click at [773, 429] on input "checkbox" at bounding box center [776, 424] width 10 height 10
checkbox input "true"
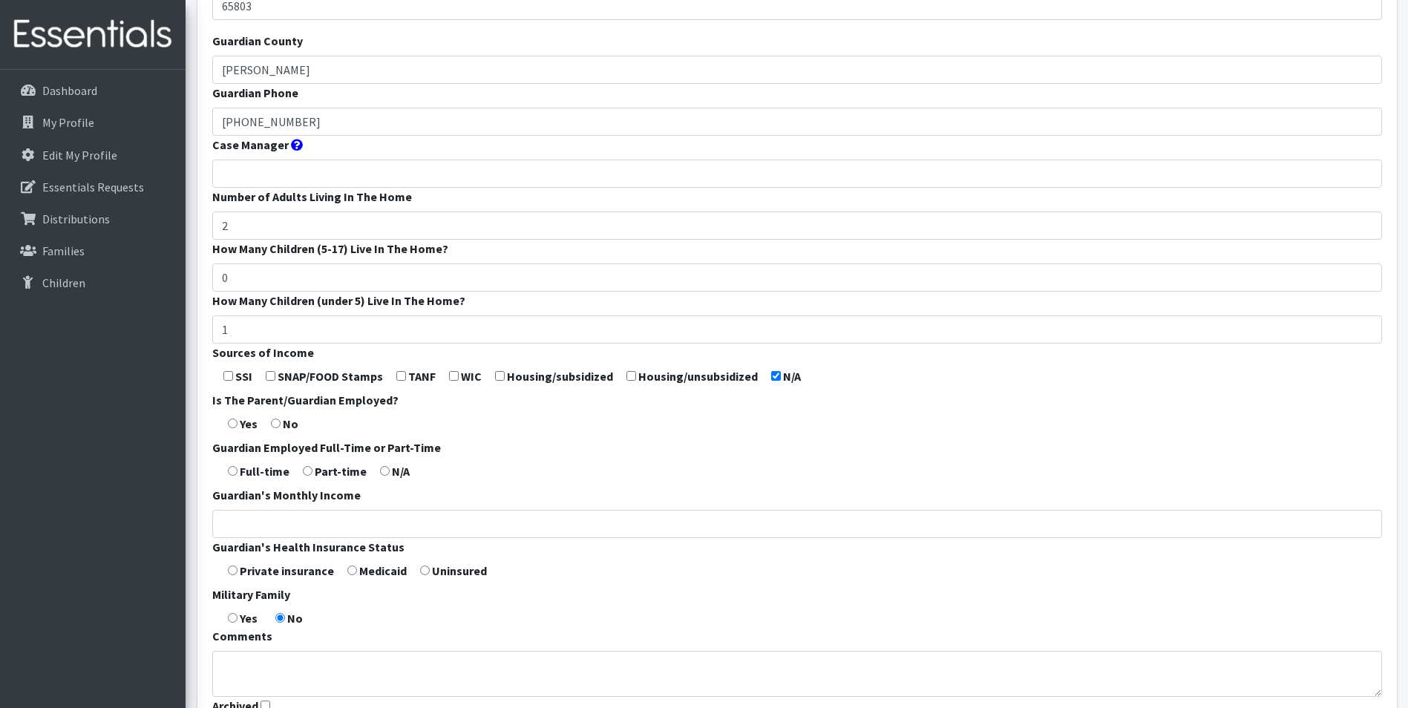
scroll to position [297, 0]
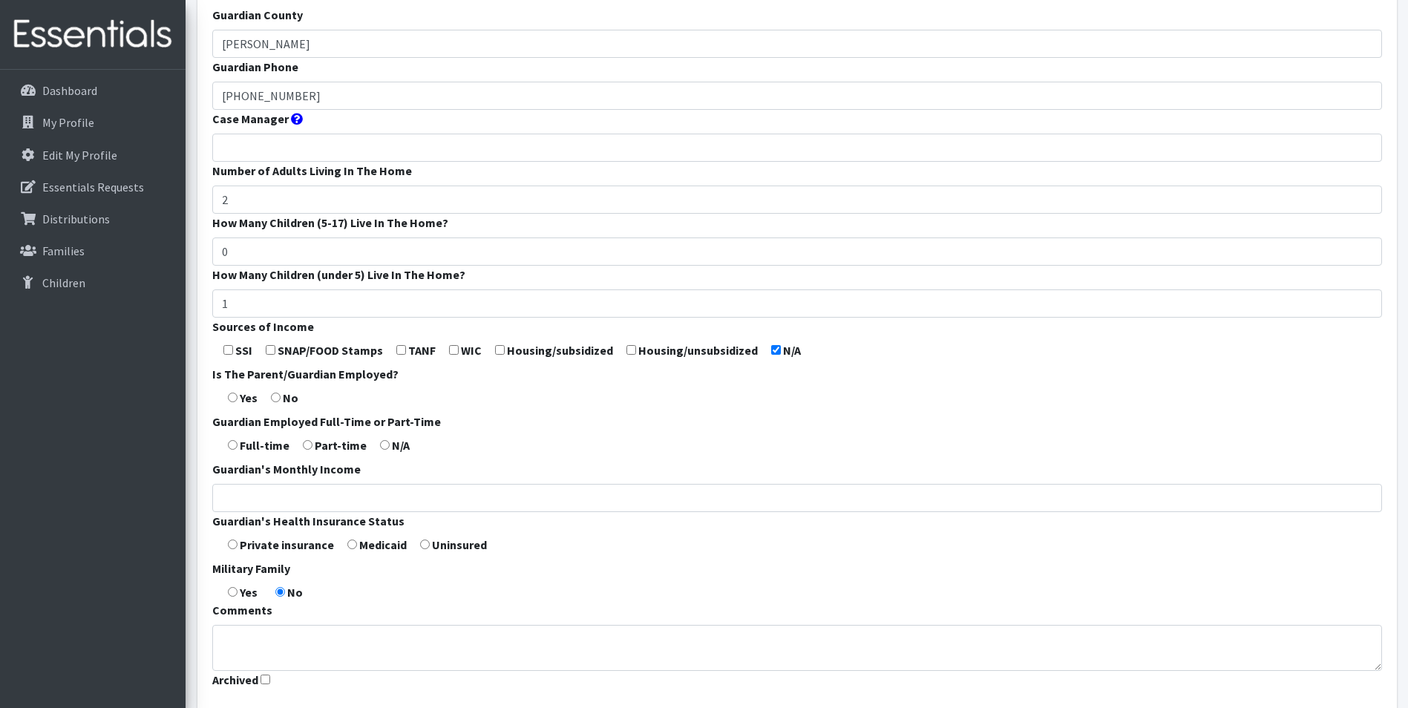
click at [243, 407] on label "Yes" at bounding box center [249, 398] width 18 height 18
click at [238, 402] on input "radio" at bounding box center [233, 398] width 10 height 10
radio input "true"
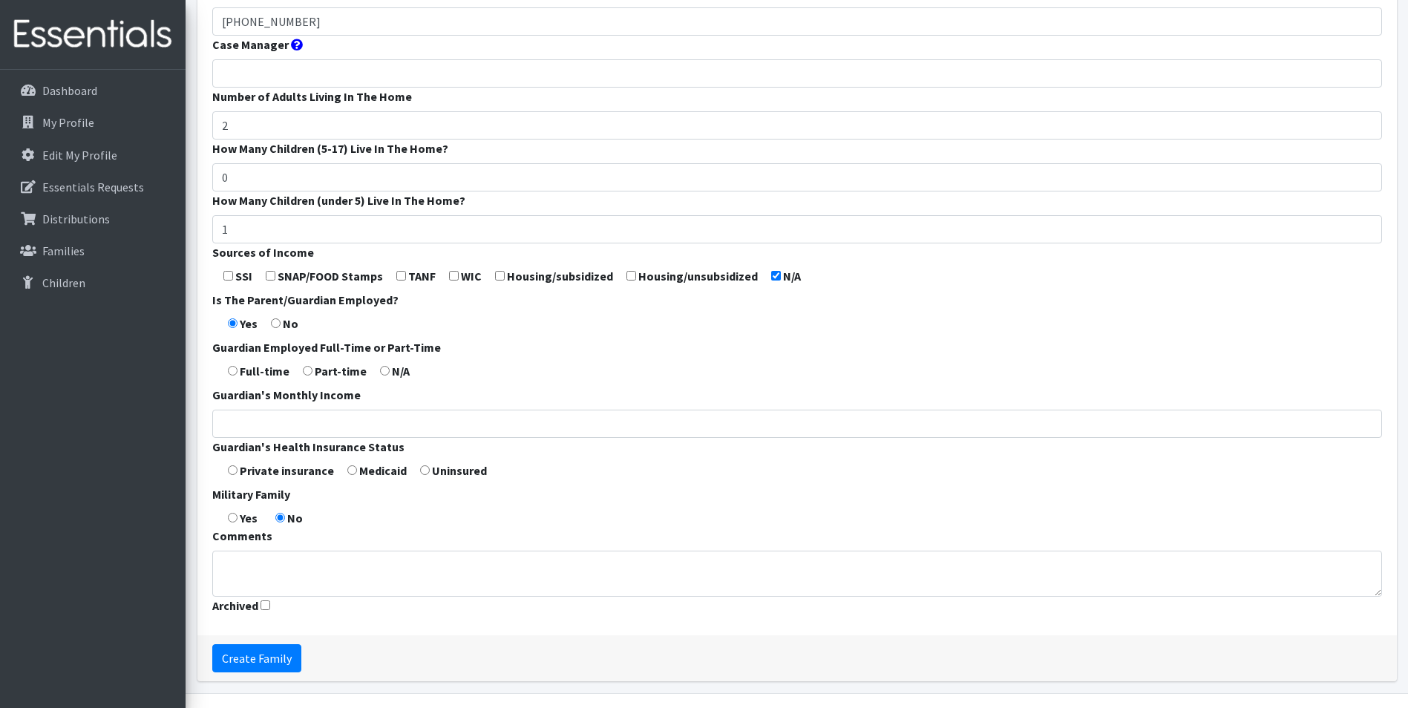
click at [235, 475] on input "radio" at bounding box center [233, 470] width 10 height 10
radio input "true"
click at [278, 672] on input "Create Family" at bounding box center [256, 658] width 89 height 28
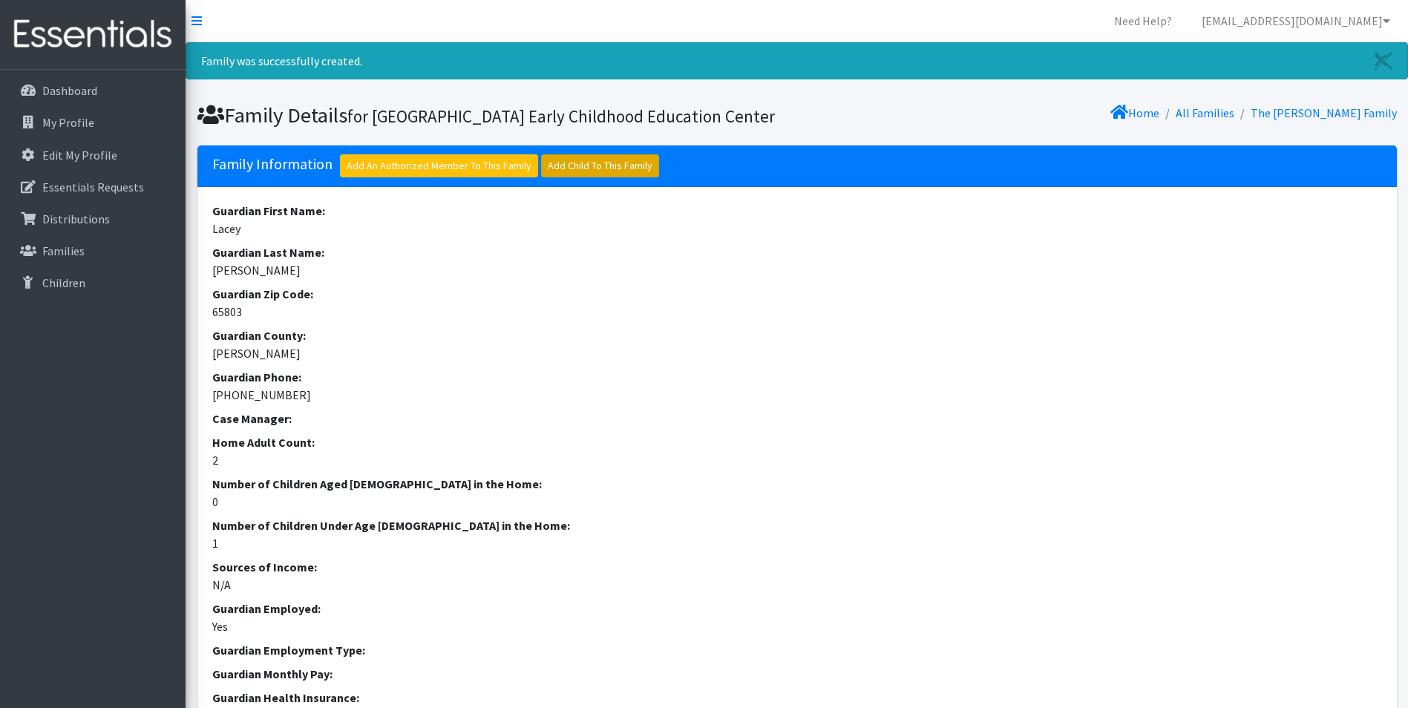
click at [566, 177] on link "Add Child To This Family" at bounding box center [600, 165] width 118 height 23
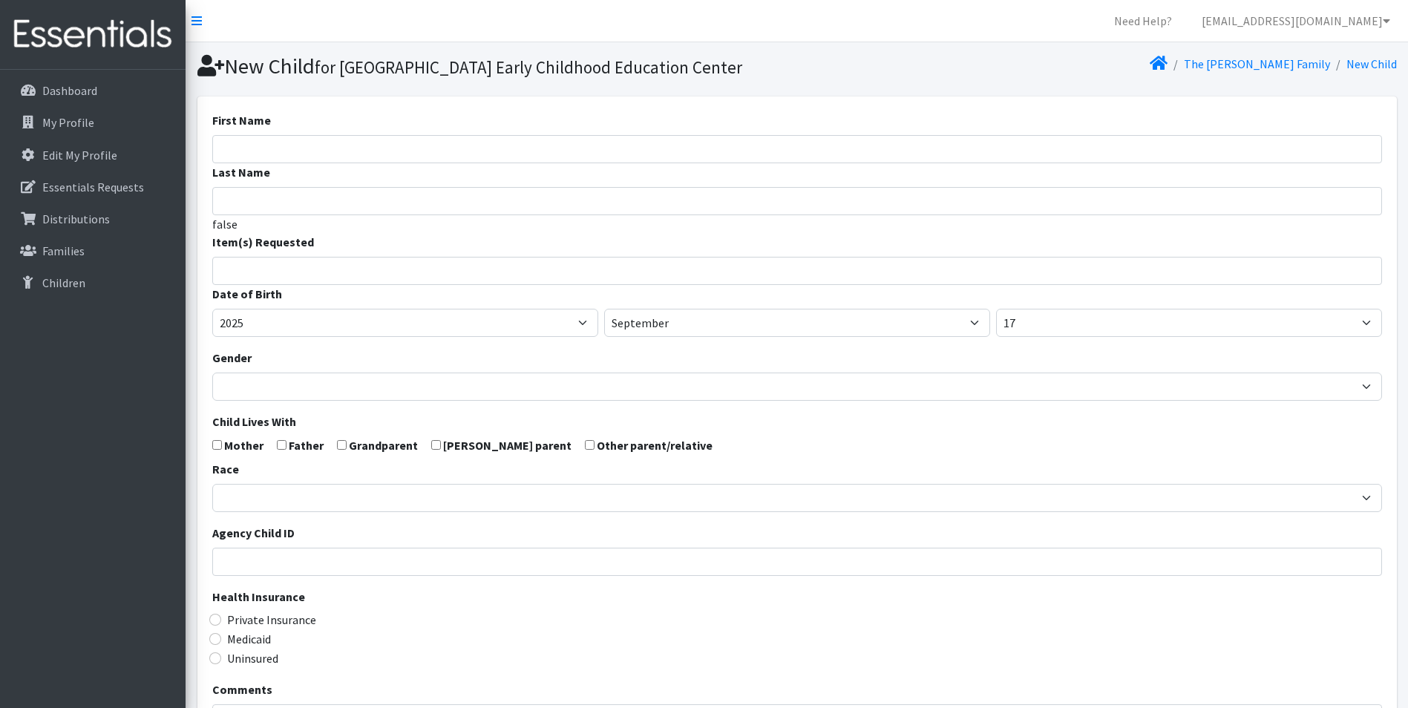
select select
click at [269, 163] on input "First Name" at bounding box center [797, 149] width 1170 height 28
type input "[PERSON_NAME]"
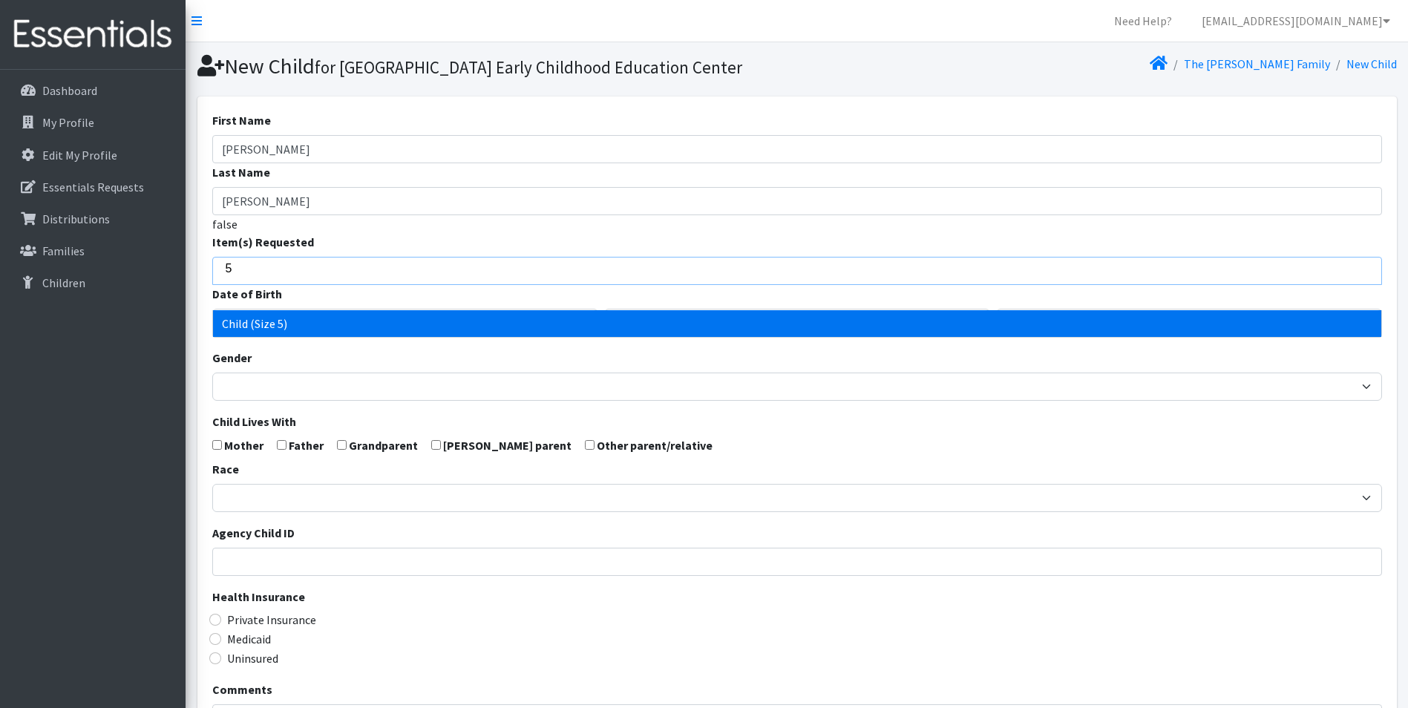
type input "5"
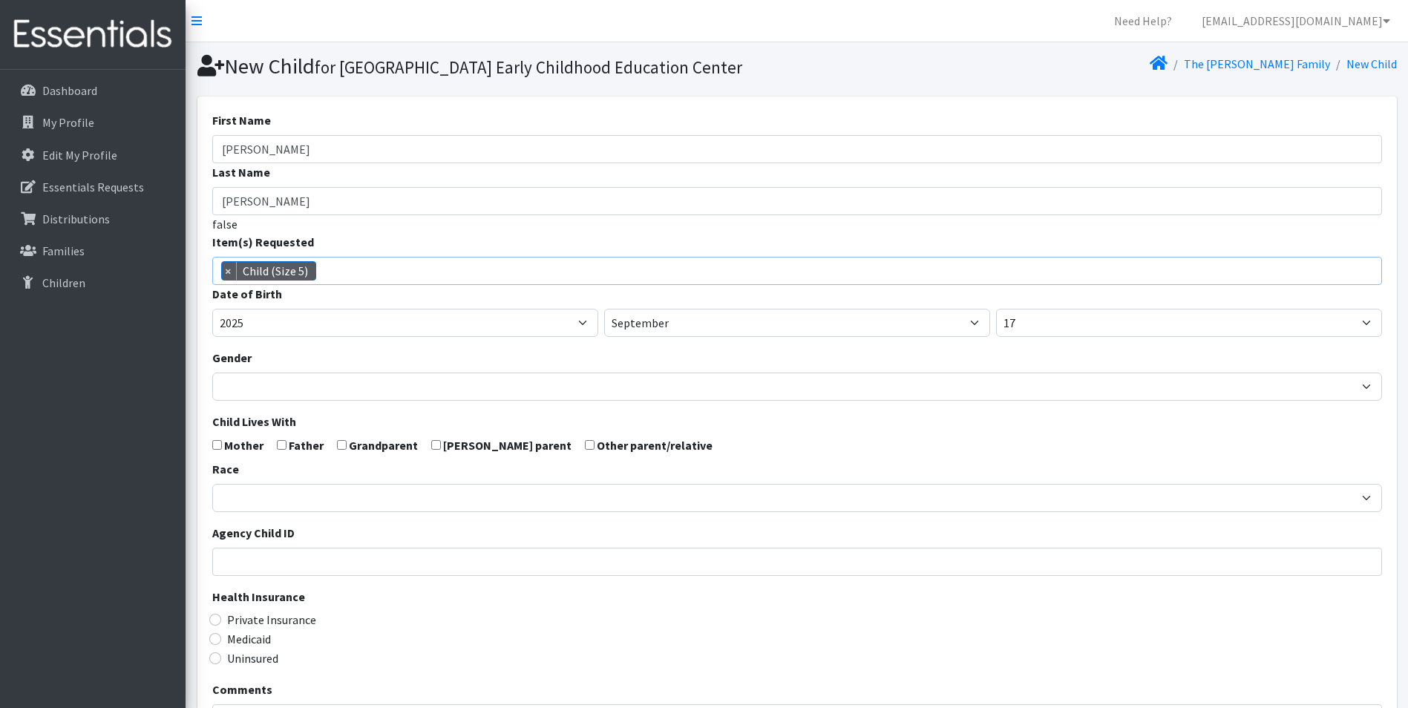
select select "3068"
click at [459, 337] on select "2005 2006 2007 2008 2009 2010 2011 2012 2013 2014 2015 2016 2017 2018 2019 2020…" at bounding box center [405, 323] width 386 height 28
select select "2023"
click at [212, 334] on select "2005 2006 2007 2008 2009 2010 2011 2012 2013 2014 2015 2016 2017 2018 2019 2020…" at bounding box center [405, 323] width 386 height 28
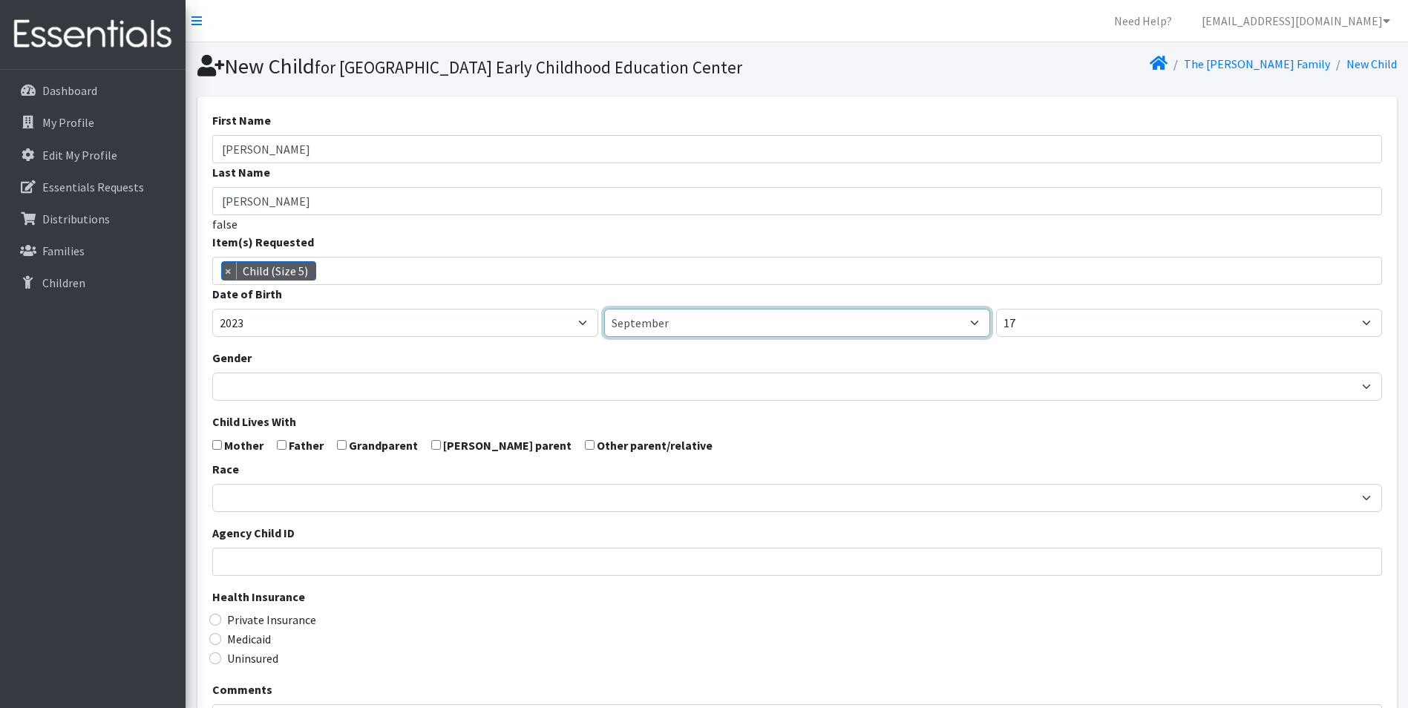
click at [652, 337] on select "January February March April May June July August September October November De…" at bounding box center [797, 323] width 386 height 28
select select "8"
click at [604, 334] on select "January February March April May June July August September October November De…" at bounding box center [797, 323] width 386 height 28
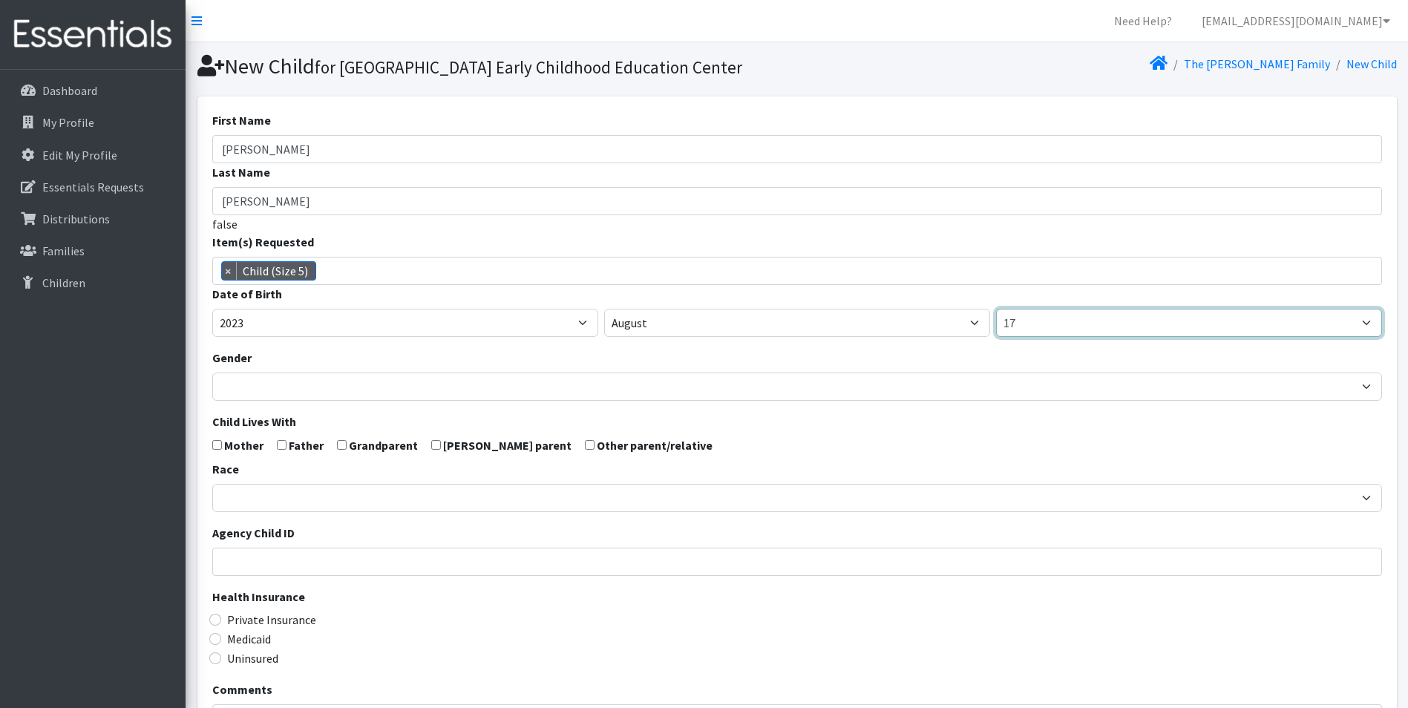
click at [1076, 337] on select "1 2 3 4 5 6 7 8 9 10 11 12 13 14 15 16 17 18 19 20 21 22 23 24 25 26 27 28 29 3…" at bounding box center [1189, 323] width 386 height 28
select select "20"
click at [996, 334] on select "1 2 3 4 5 6 7 8 9 10 11 12 13 14 15 16 17 18 19 20 21 22 23 24 25 26 27 28 29 3…" at bounding box center [1189, 323] width 386 height 28
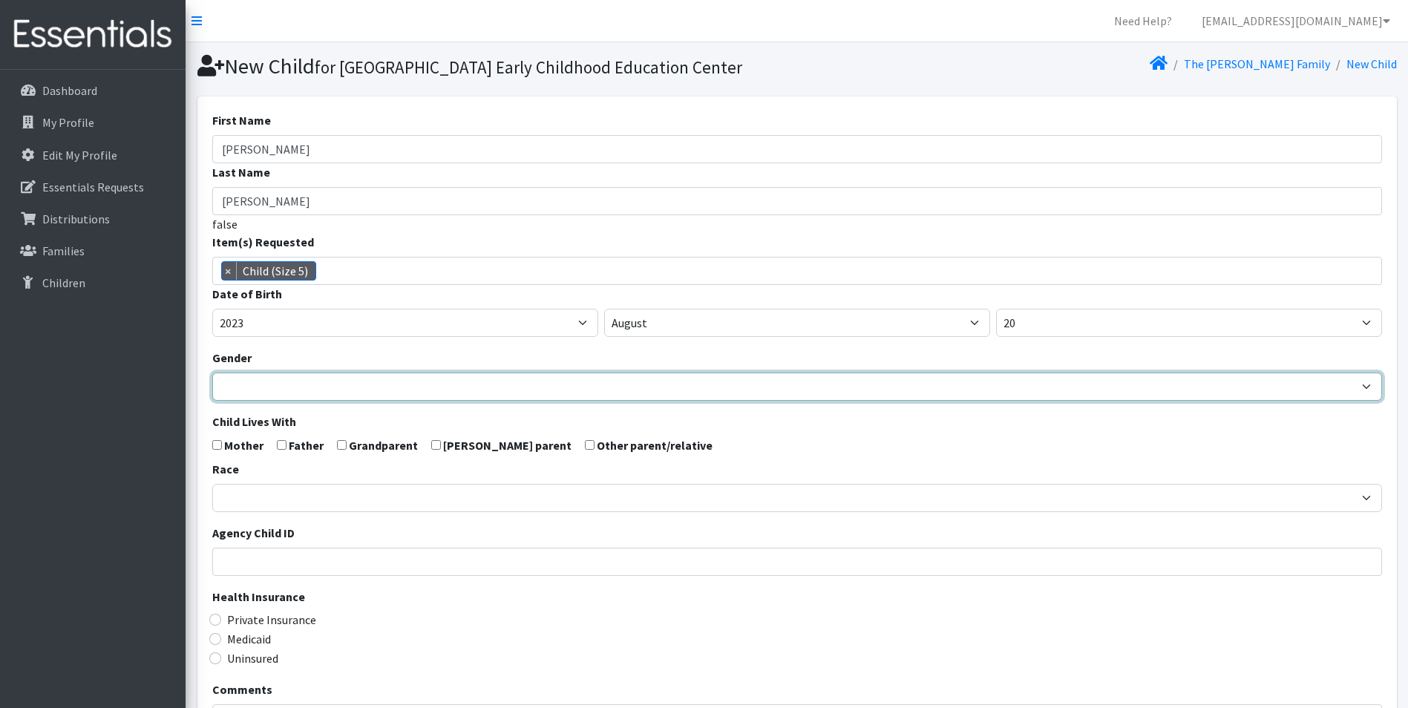
click at [339, 401] on select "[DEMOGRAPHIC_DATA] [DEMOGRAPHIC_DATA]" at bounding box center [797, 387] width 1170 height 28
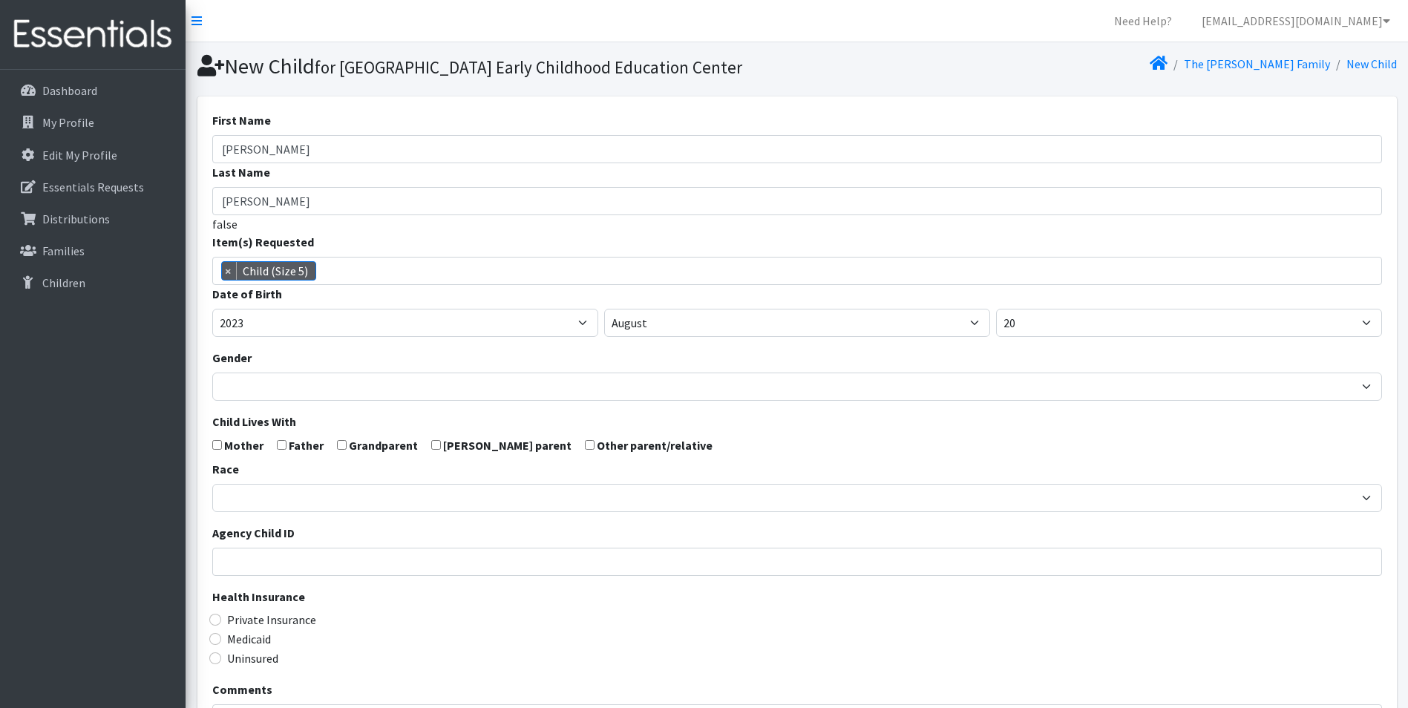
click at [287, 492] on div "Race [DEMOGRAPHIC_DATA] Caucasian Hispanic [DEMOGRAPHIC_DATA] [DEMOGRAPHIC_DATA…" at bounding box center [797, 486] width 1170 height 52
click at [226, 454] on label "Mother" at bounding box center [243, 445] width 39 height 18
click at [219, 450] on input "checkbox" at bounding box center [217, 445] width 10 height 10
checkbox input "true"
click at [278, 450] on input "checkbox" at bounding box center [282, 445] width 10 height 10
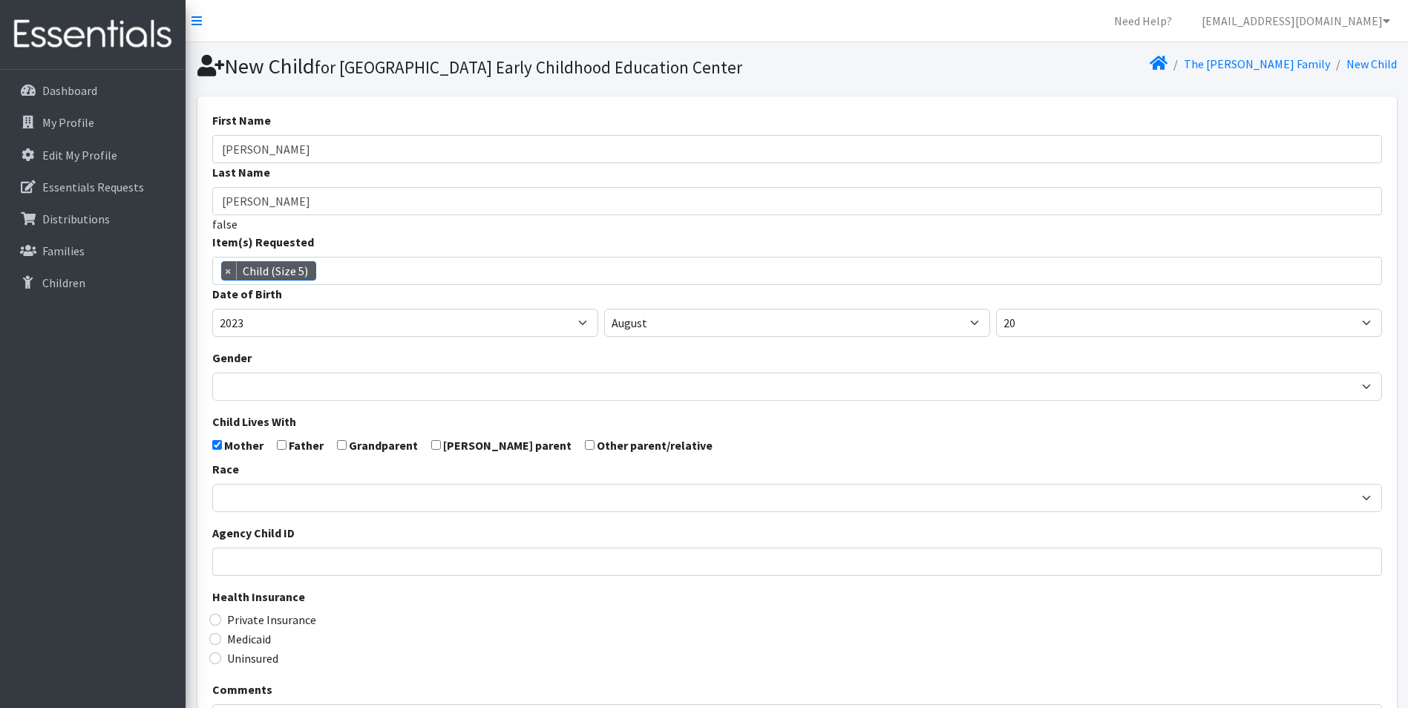
checkbox input "true"
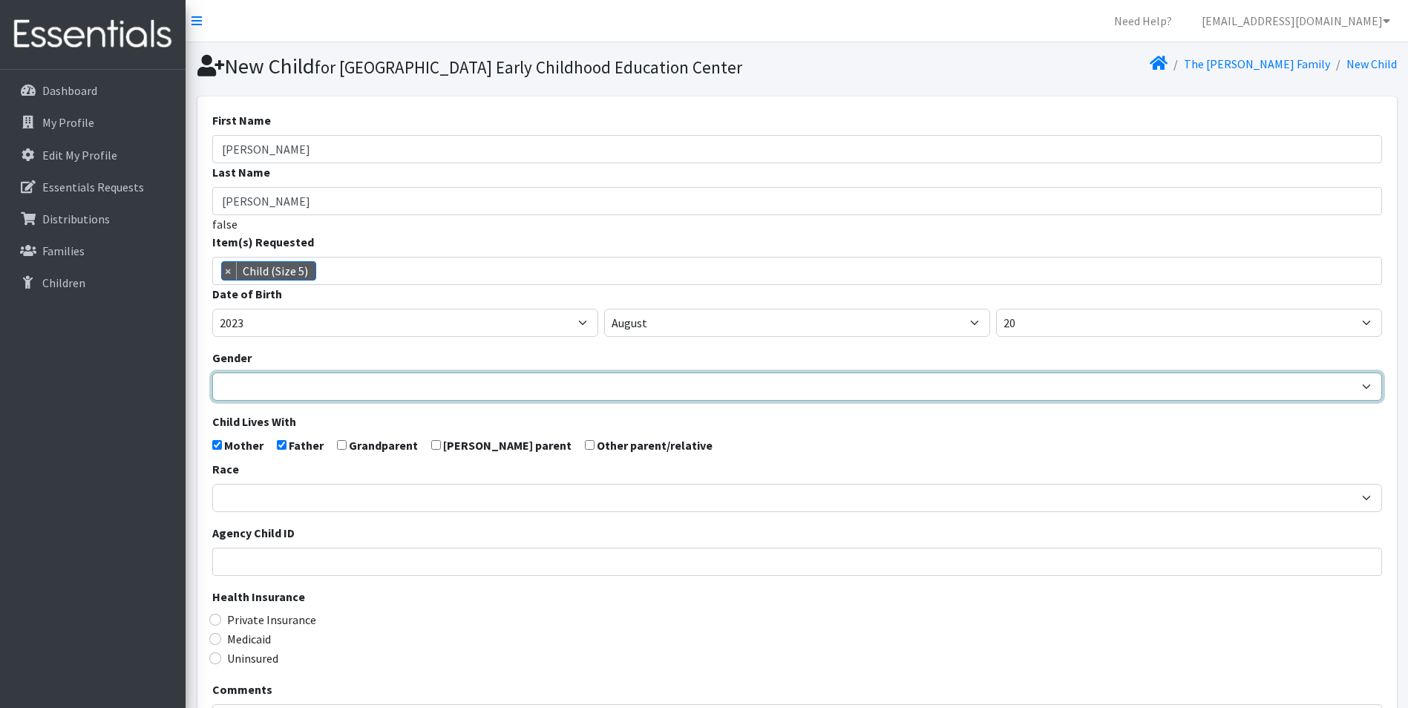
click at [288, 401] on select "Male Female" at bounding box center [797, 387] width 1170 height 28
select select "[DEMOGRAPHIC_DATA]"
click at [212, 398] on select "Male Female" at bounding box center [797, 387] width 1170 height 28
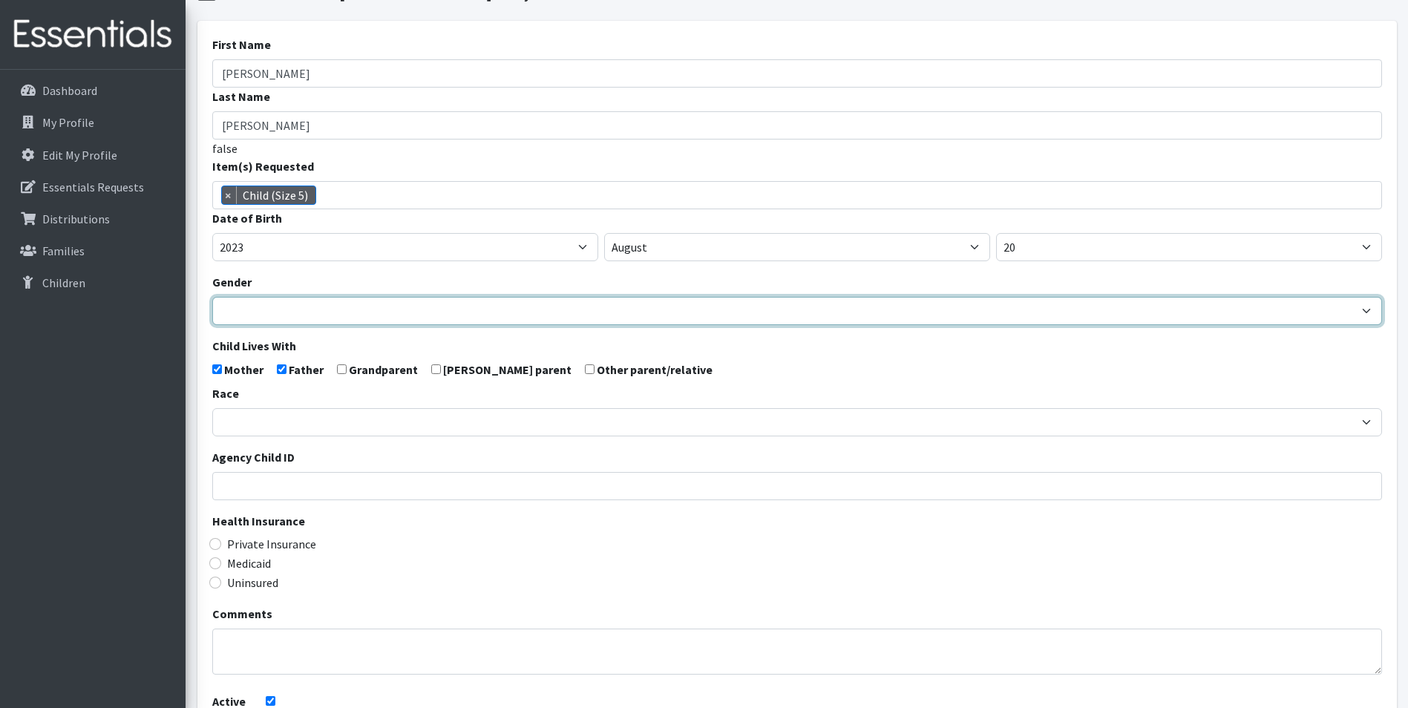
scroll to position [148, 0]
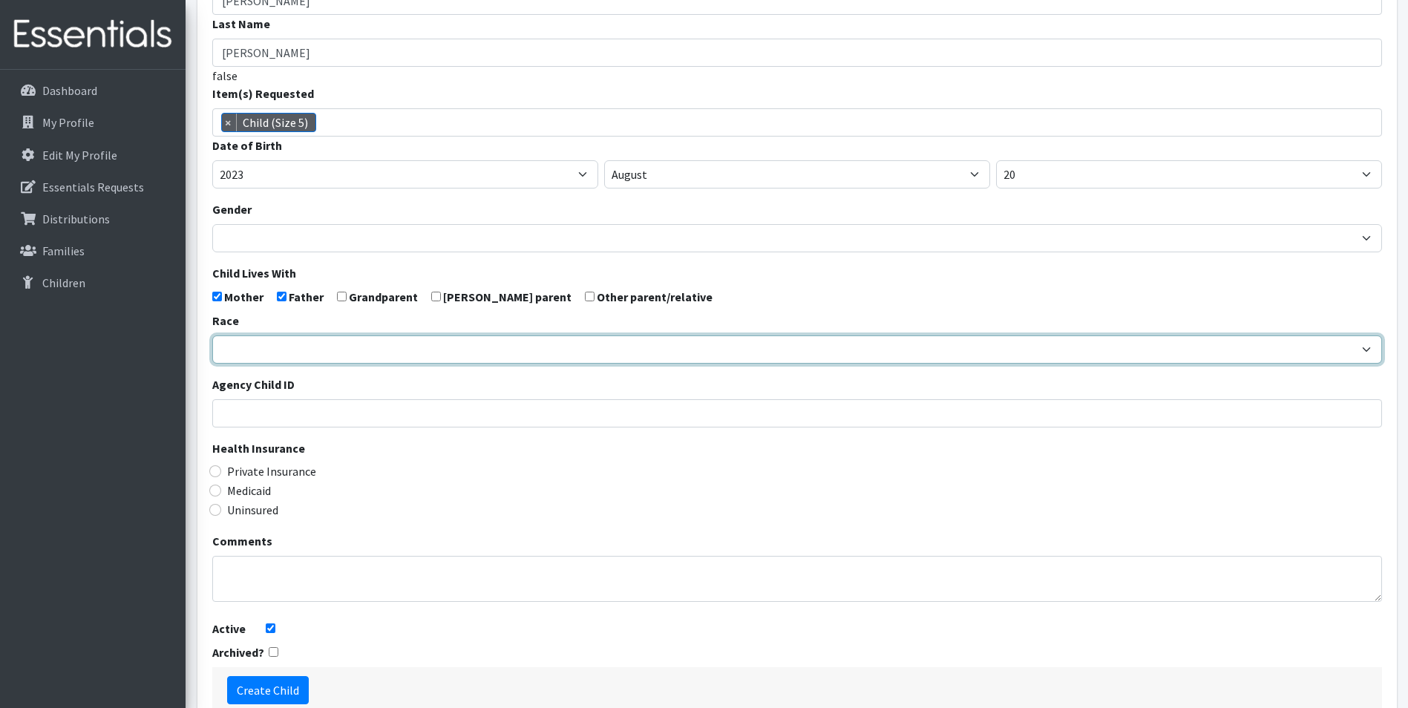
click at [294, 364] on select "African American Caucasian Hispanic Asian American Indian Pacific Islander Mult…" at bounding box center [797, 349] width 1170 height 28
select select "Caucasian"
click at [212, 361] on select "African American Caucasian Hispanic Asian American Indian Pacific Islander Mult…" at bounding box center [797, 349] width 1170 height 28
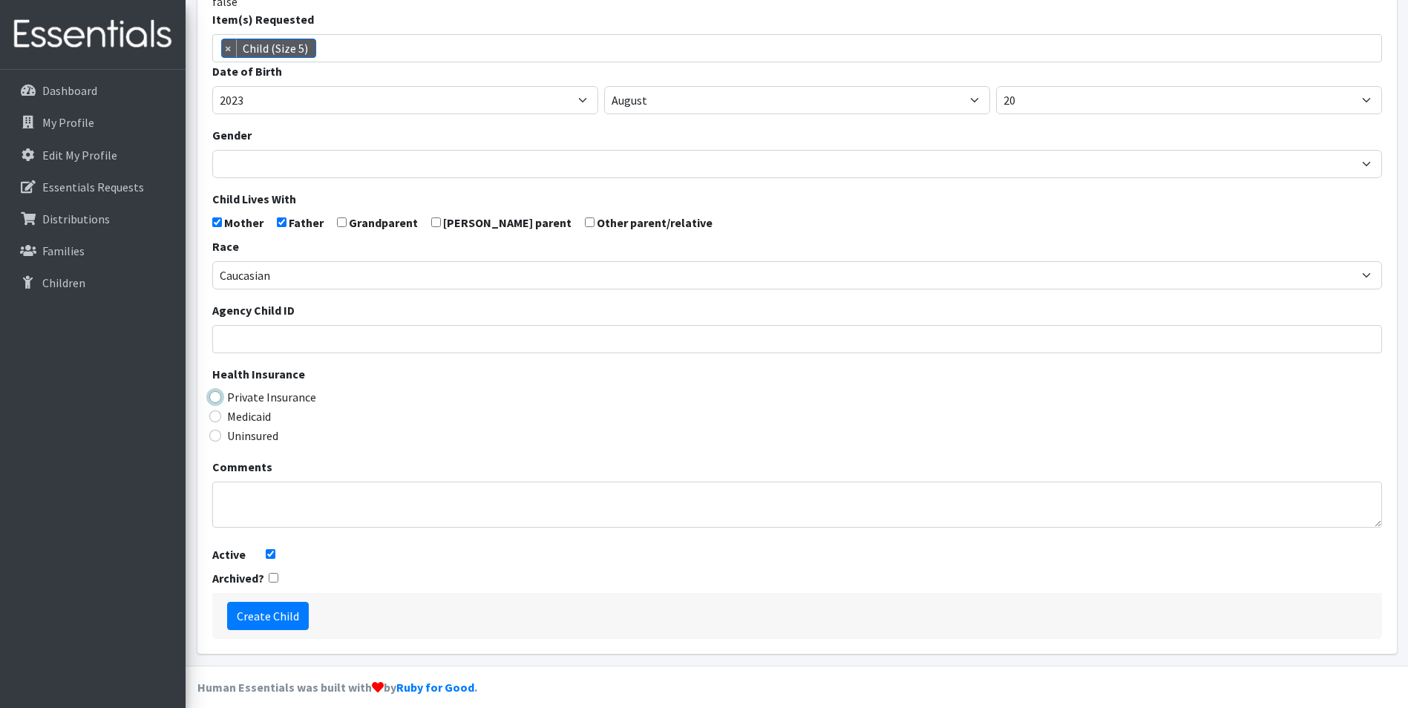
click at [212, 403] on input "Private Insurance" at bounding box center [215, 397] width 12 height 12
radio input "true"
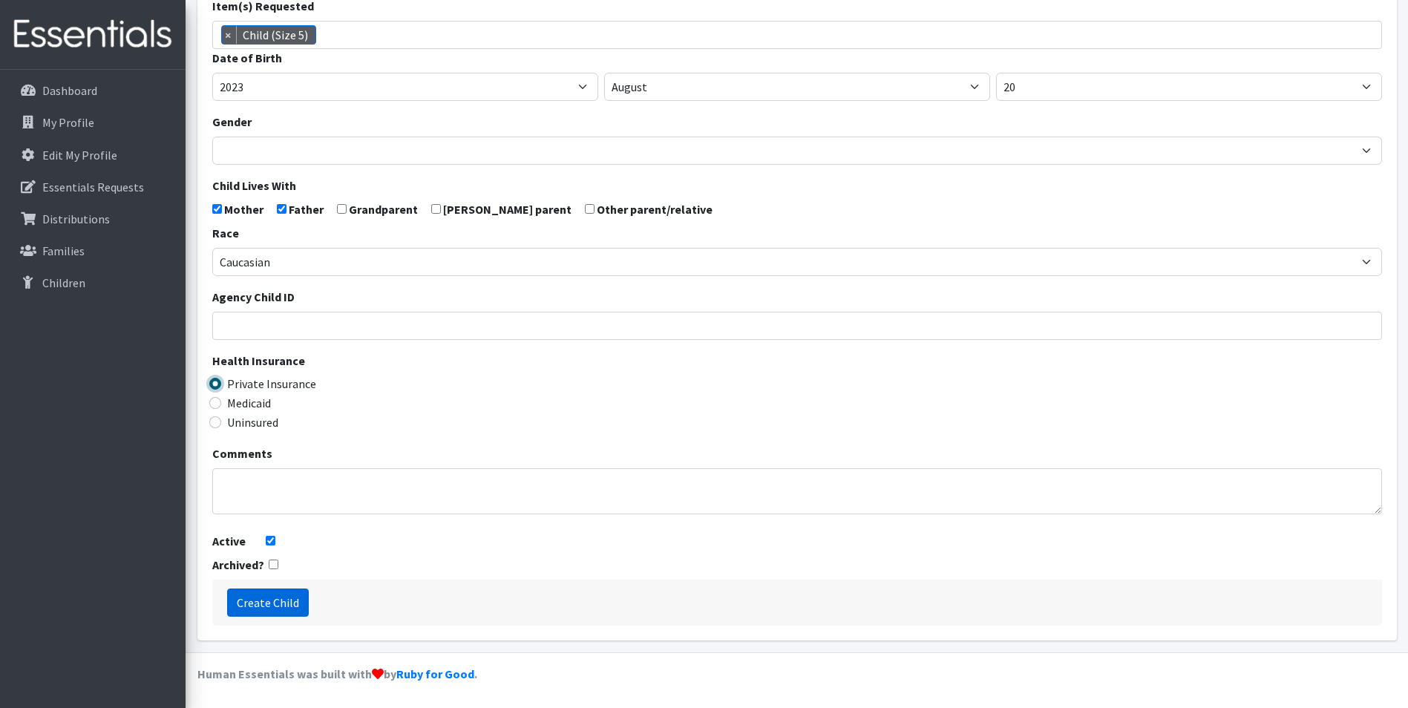
scroll to position [261, 0]
click at [266, 609] on input "Create Child" at bounding box center [268, 603] width 82 height 28
